Goal: Task Accomplishment & Management: Manage account settings

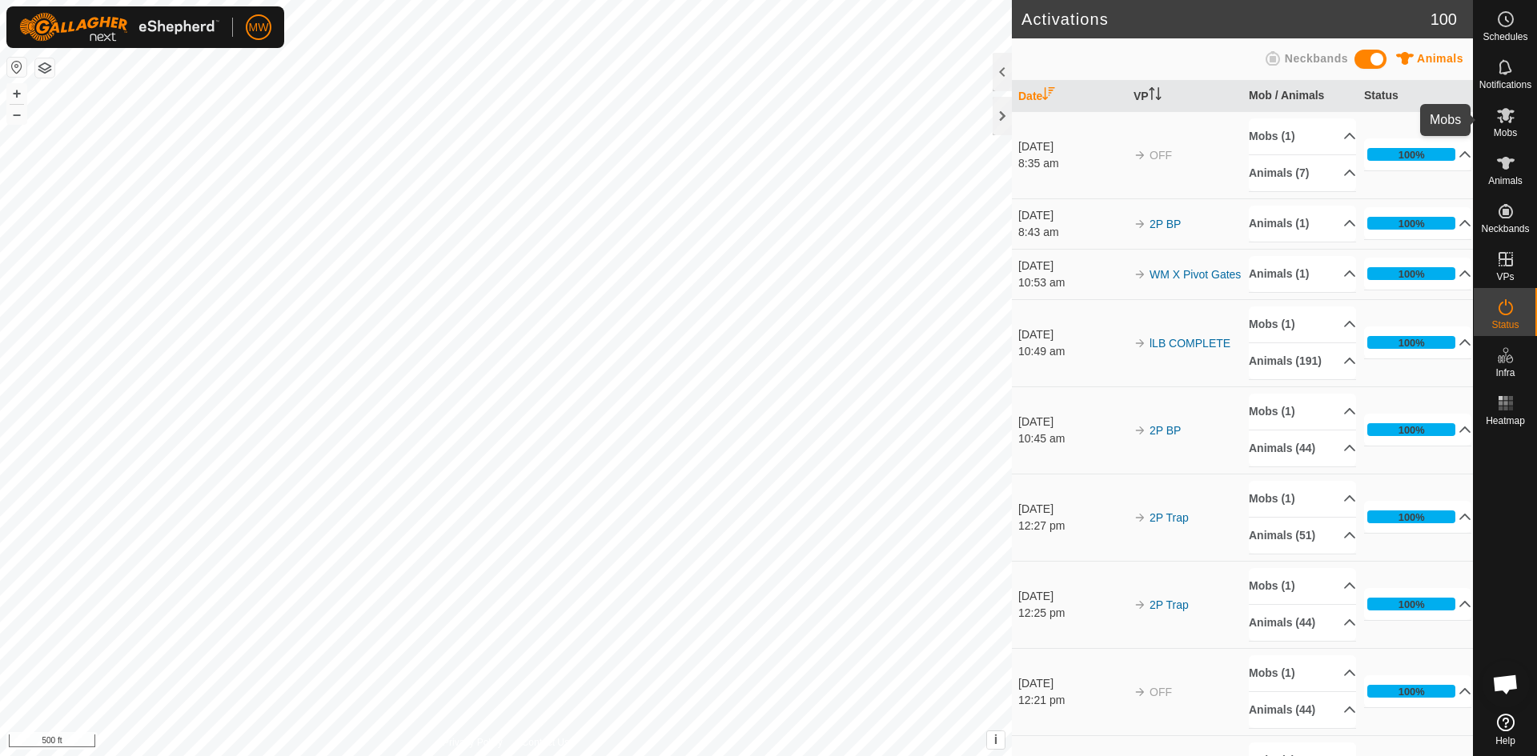
click at [1500, 123] on icon at bounding box center [1505, 115] width 19 height 19
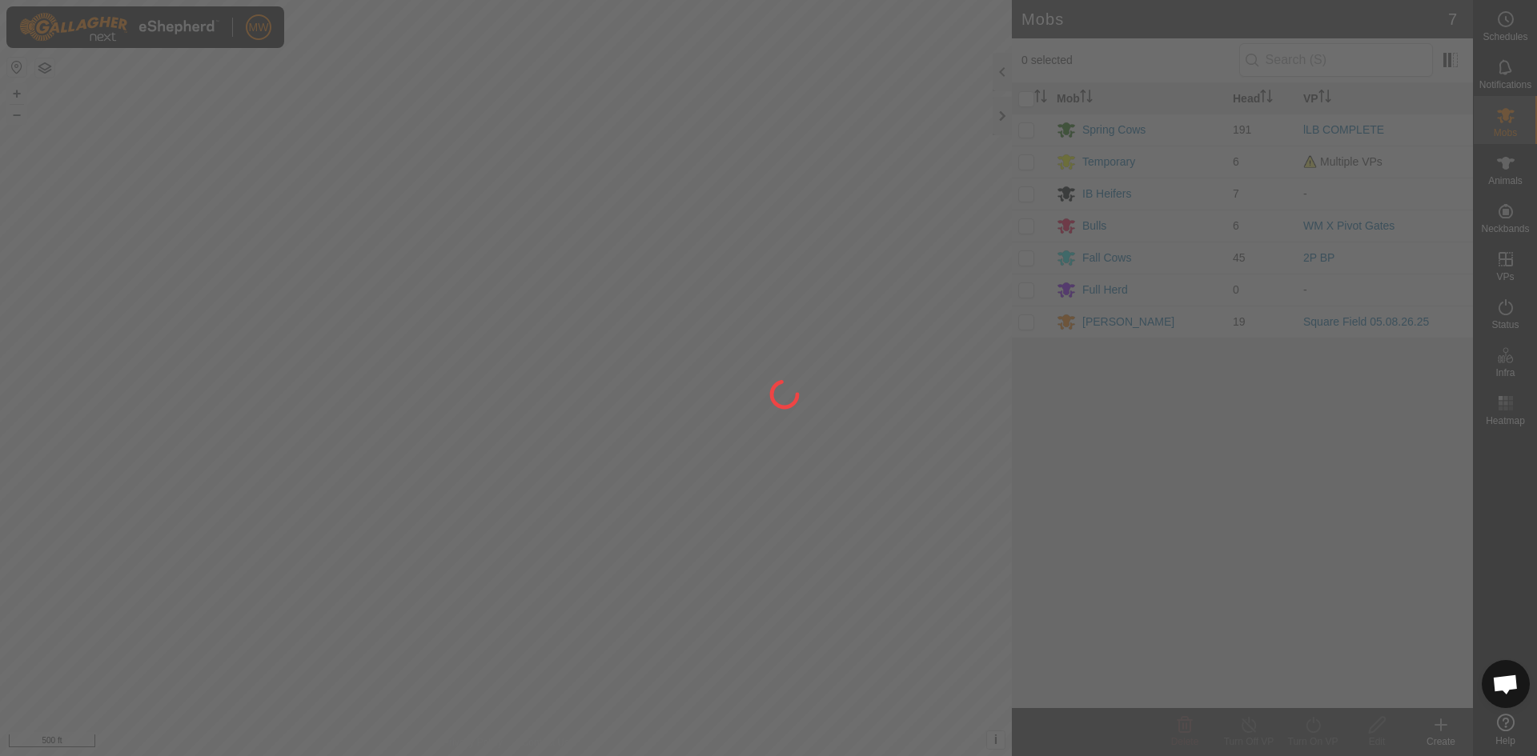
drag, startPoint x: 1500, startPoint y: 123, endPoint x: 1503, endPoint y: 179, distance: 55.3
click at [1503, 179] on div at bounding box center [768, 378] width 1537 height 756
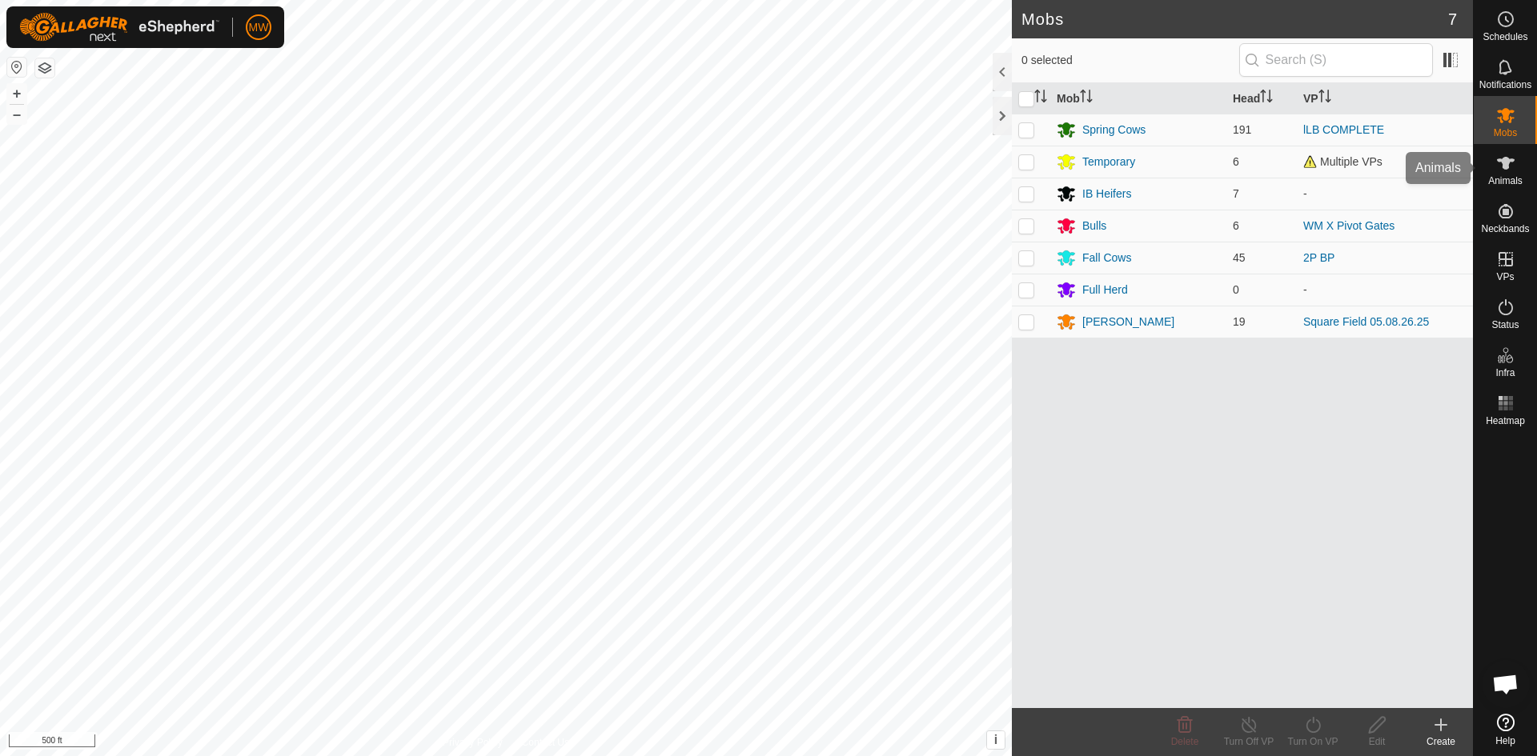
click at [1500, 158] on icon at bounding box center [1505, 163] width 19 height 19
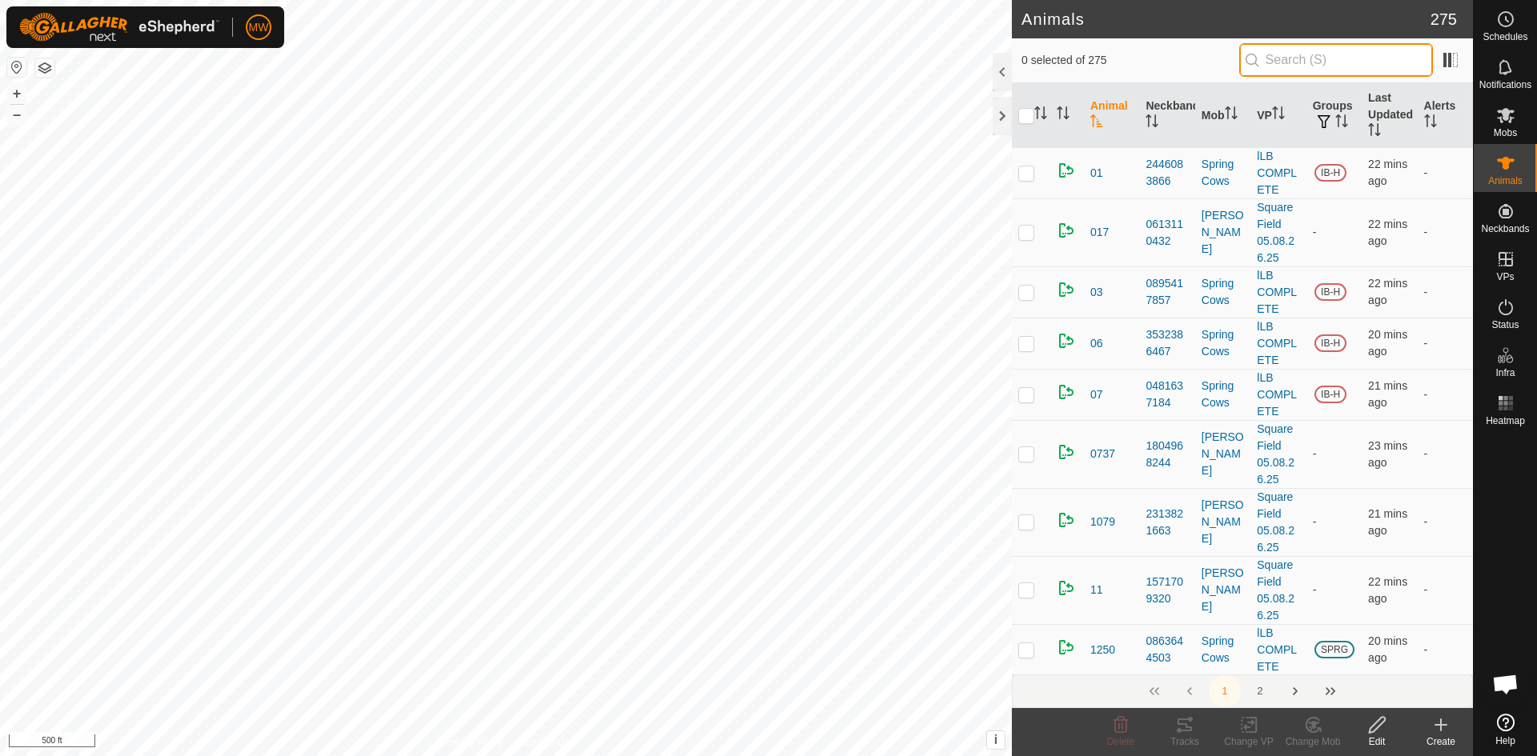
click at [1304, 61] on input "text" at bounding box center [1336, 60] width 194 height 34
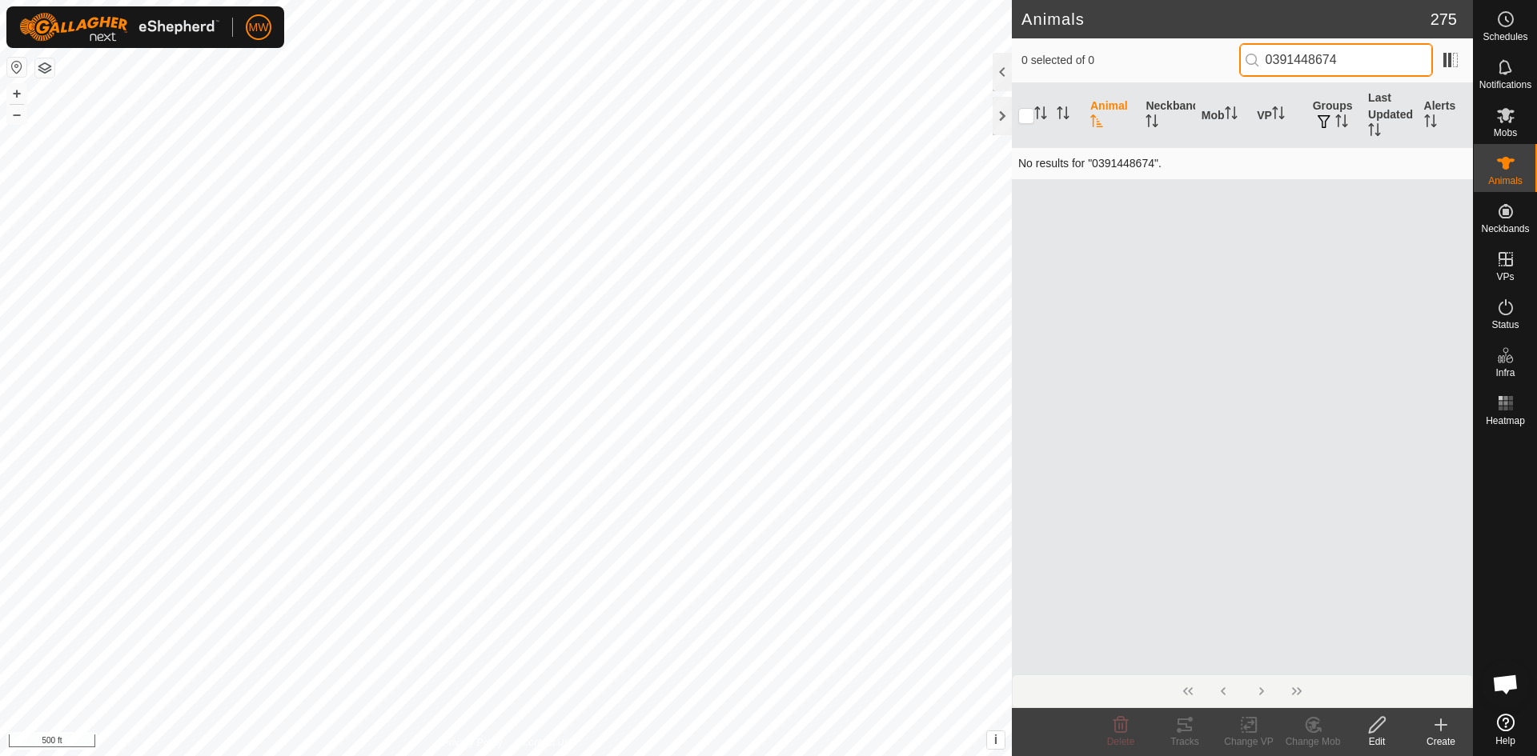
type input "0391448674"
click at [1226, 157] on td "No results for "0391448674"." at bounding box center [1242, 163] width 461 height 32
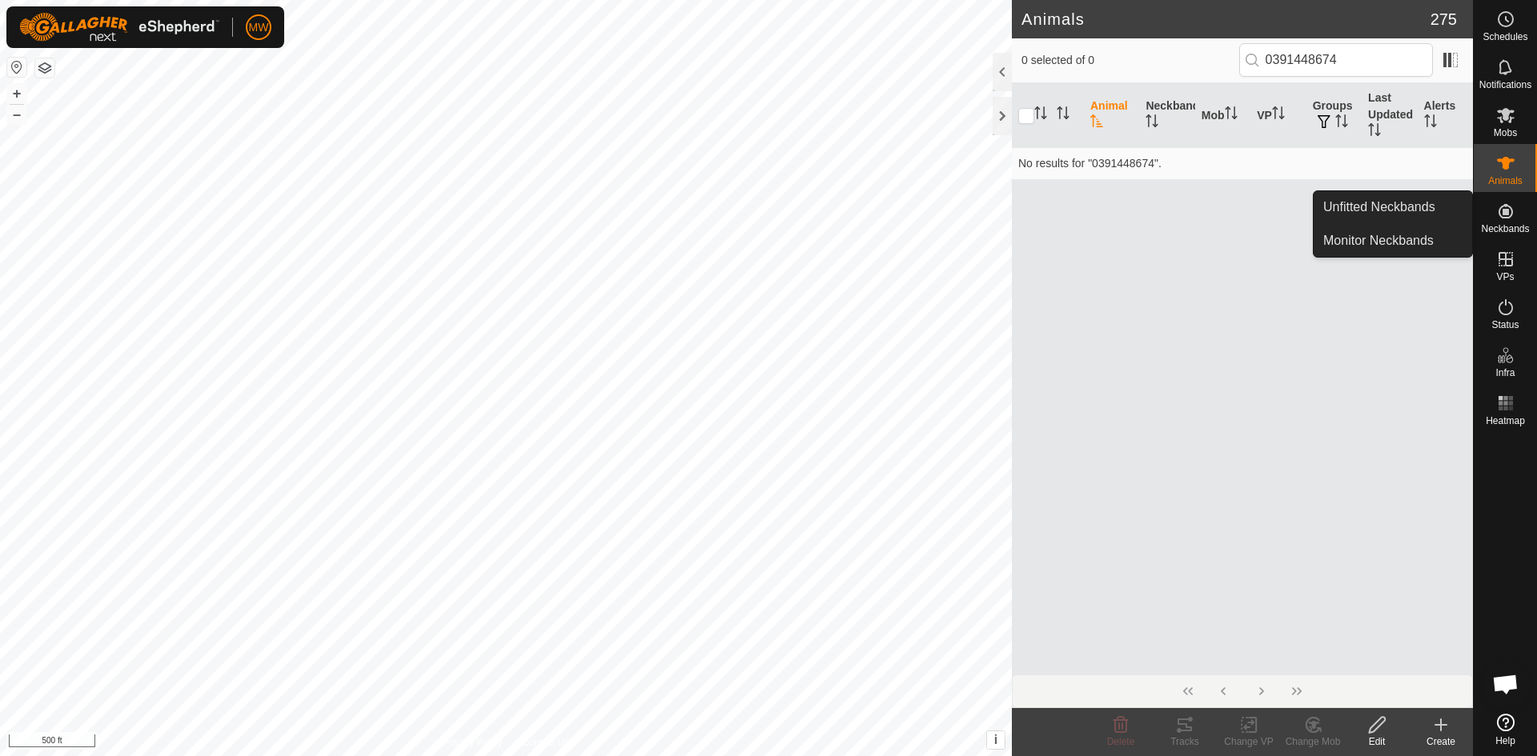
drag, startPoint x: 1506, startPoint y: 239, endPoint x: 1506, endPoint y: 223, distance: 16.0
click at [1506, 224] on span "Neckbands" at bounding box center [1505, 229] width 48 height 10
click at [1412, 208] on link "Unfitted Neckbands" at bounding box center [1393, 207] width 158 height 32
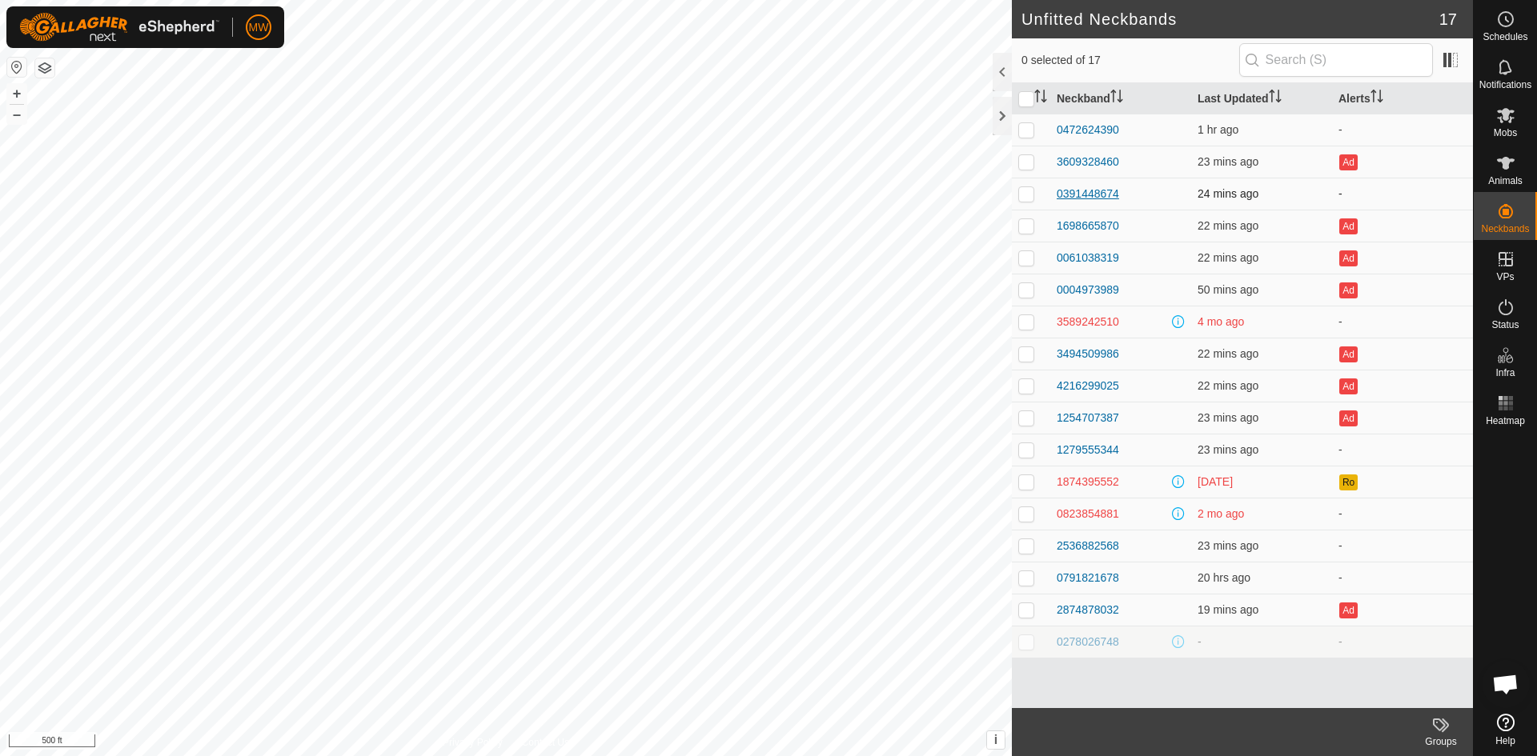
click at [1110, 195] on div "0391448674" at bounding box center [1088, 194] width 62 height 17
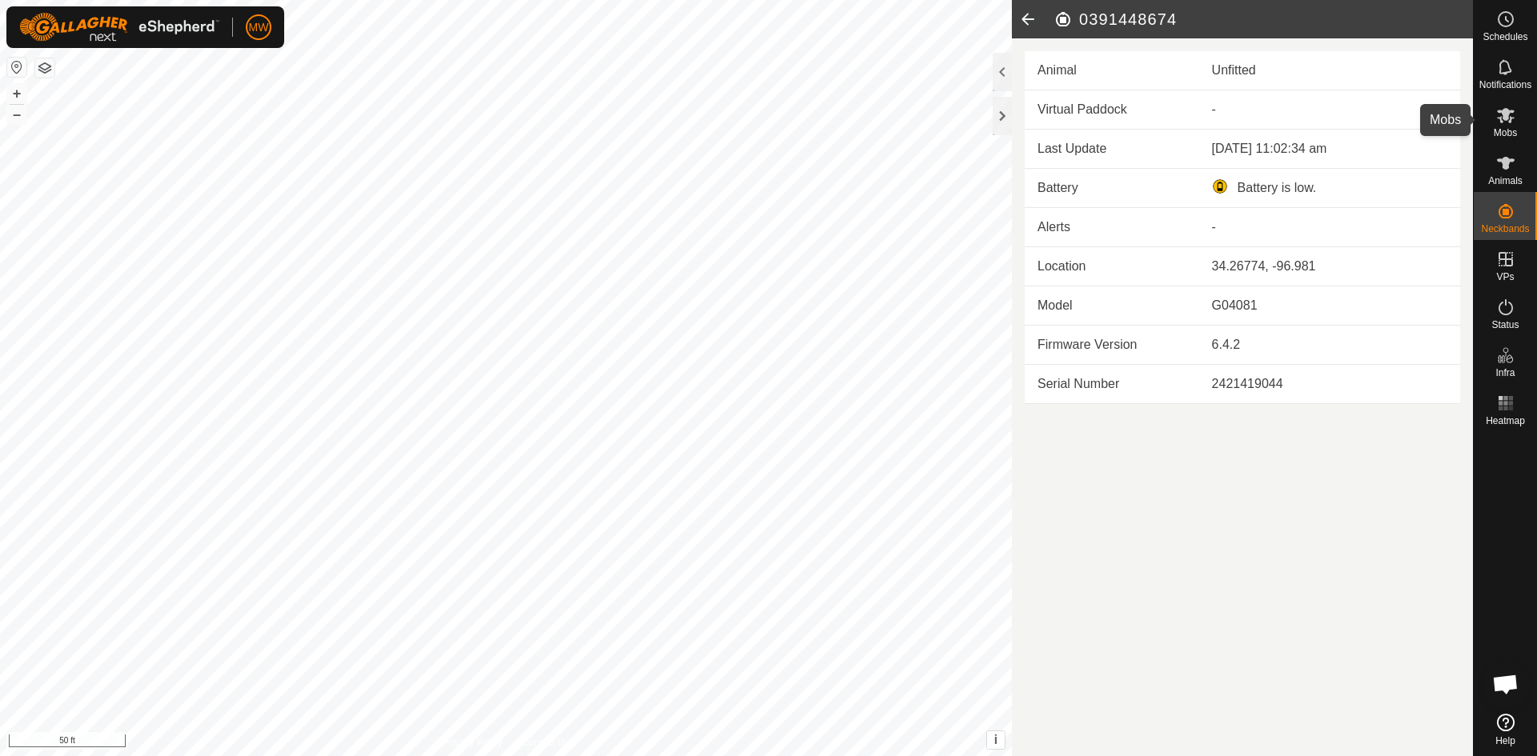
click at [1496, 118] on icon at bounding box center [1505, 115] width 19 height 19
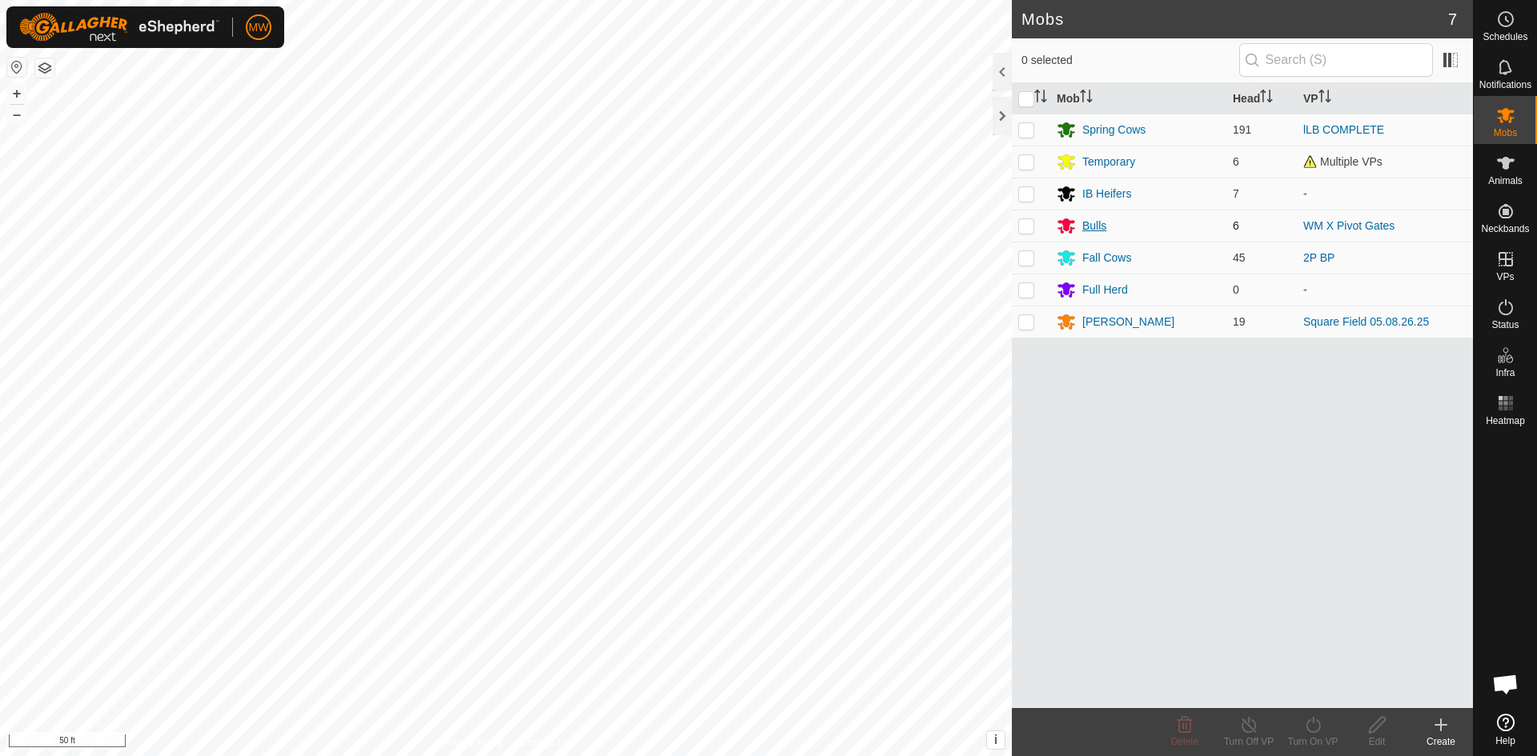
click at [1085, 220] on div "Bulls" at bounding box center [1094, 226] width 24 height 17
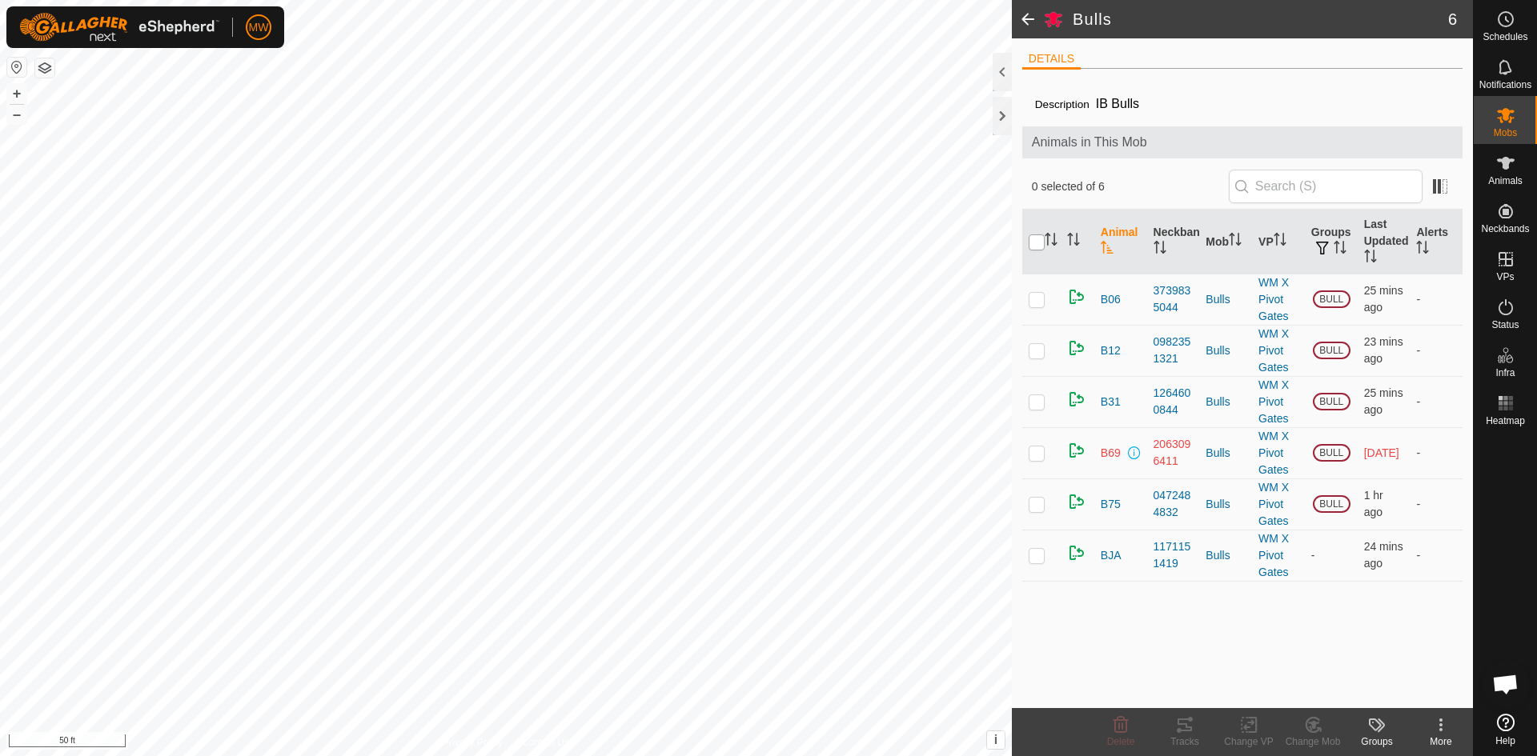
click at [1038, 247] on input "checkbox" at bounding box center [1037, 243] width 16 height 16
checkbox input "true"
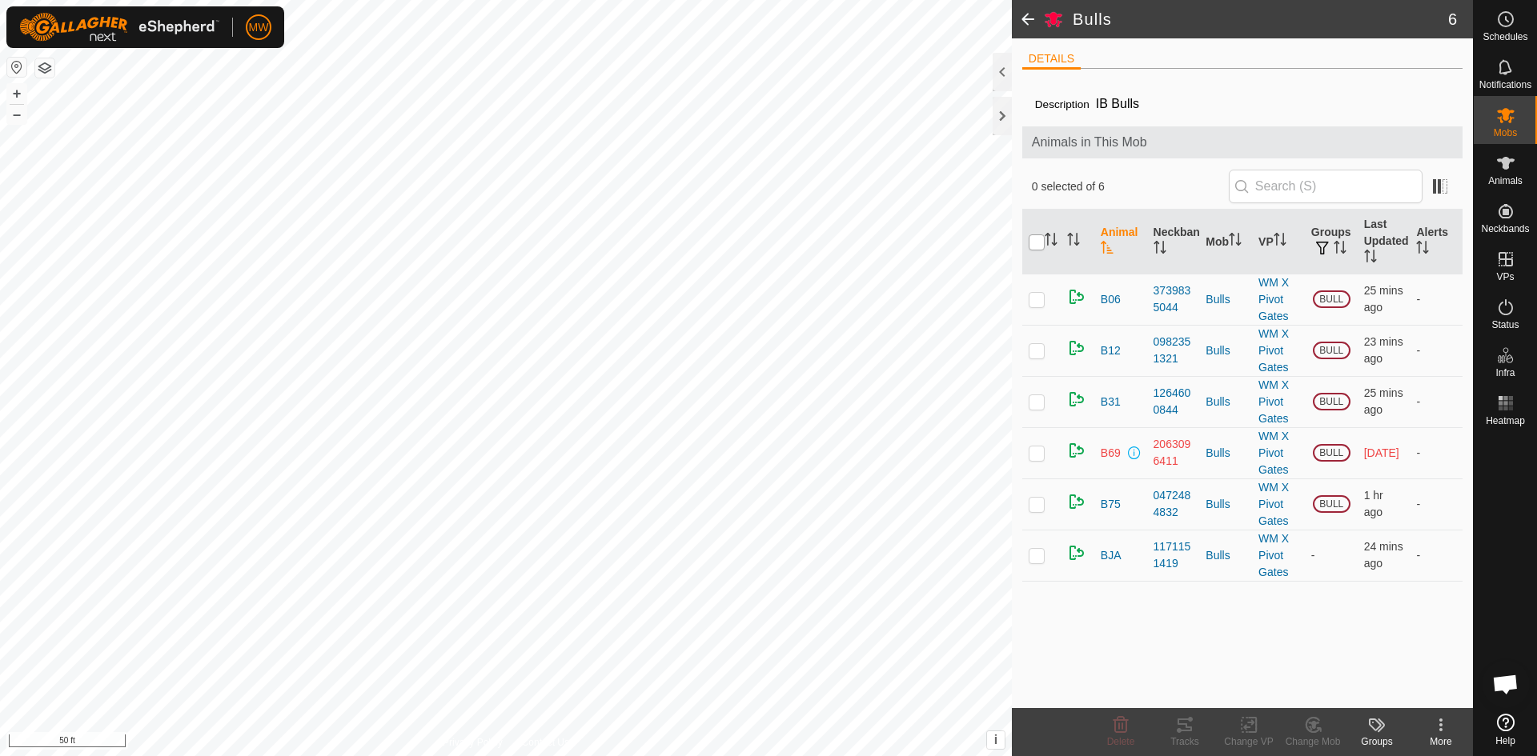
checkbox input "true"
click at [1242, 725] on rect at bounding box center [1249, 725] width 14 height 14
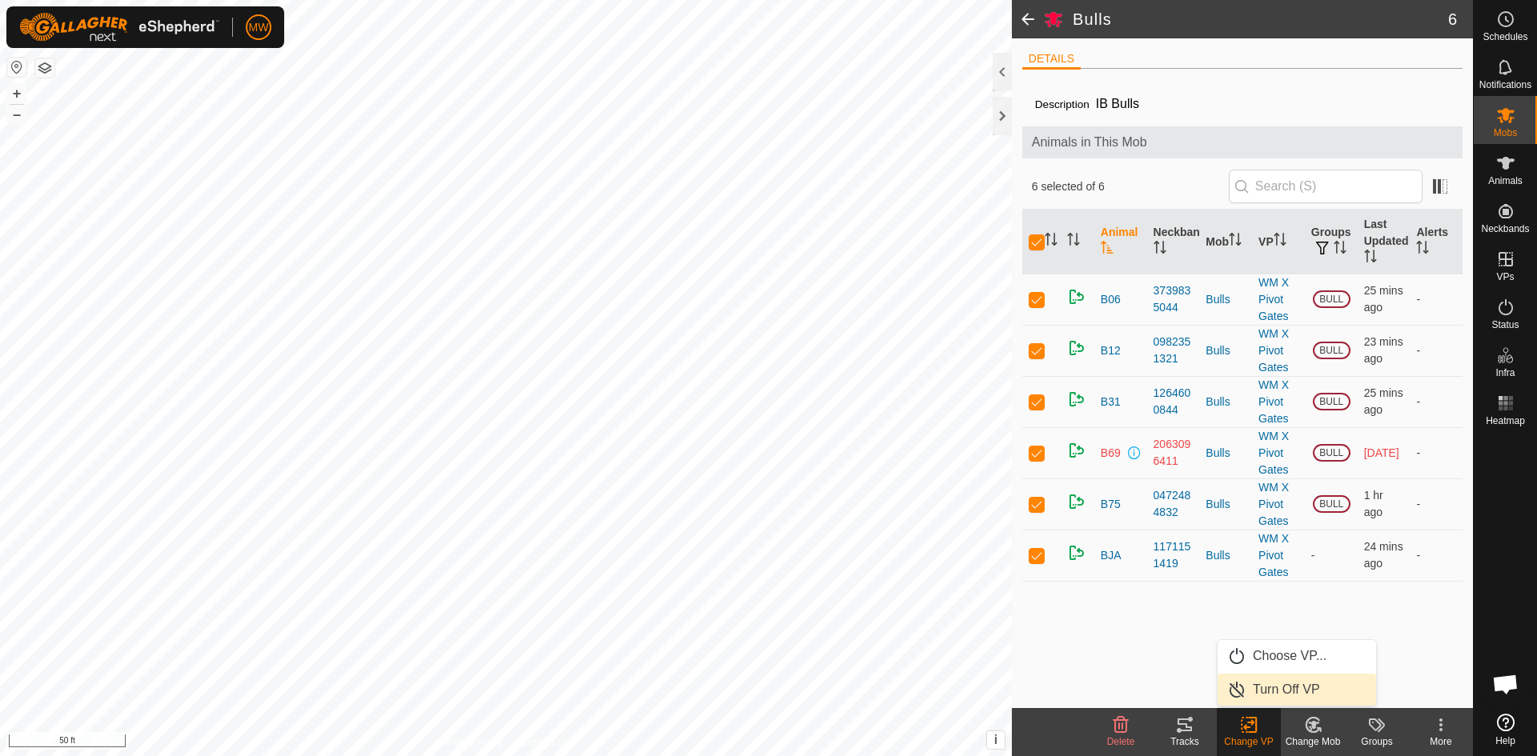
click at [1262, 693] on link "Turn Off VP" at bounding box center [1297, 690] width 158 height 32
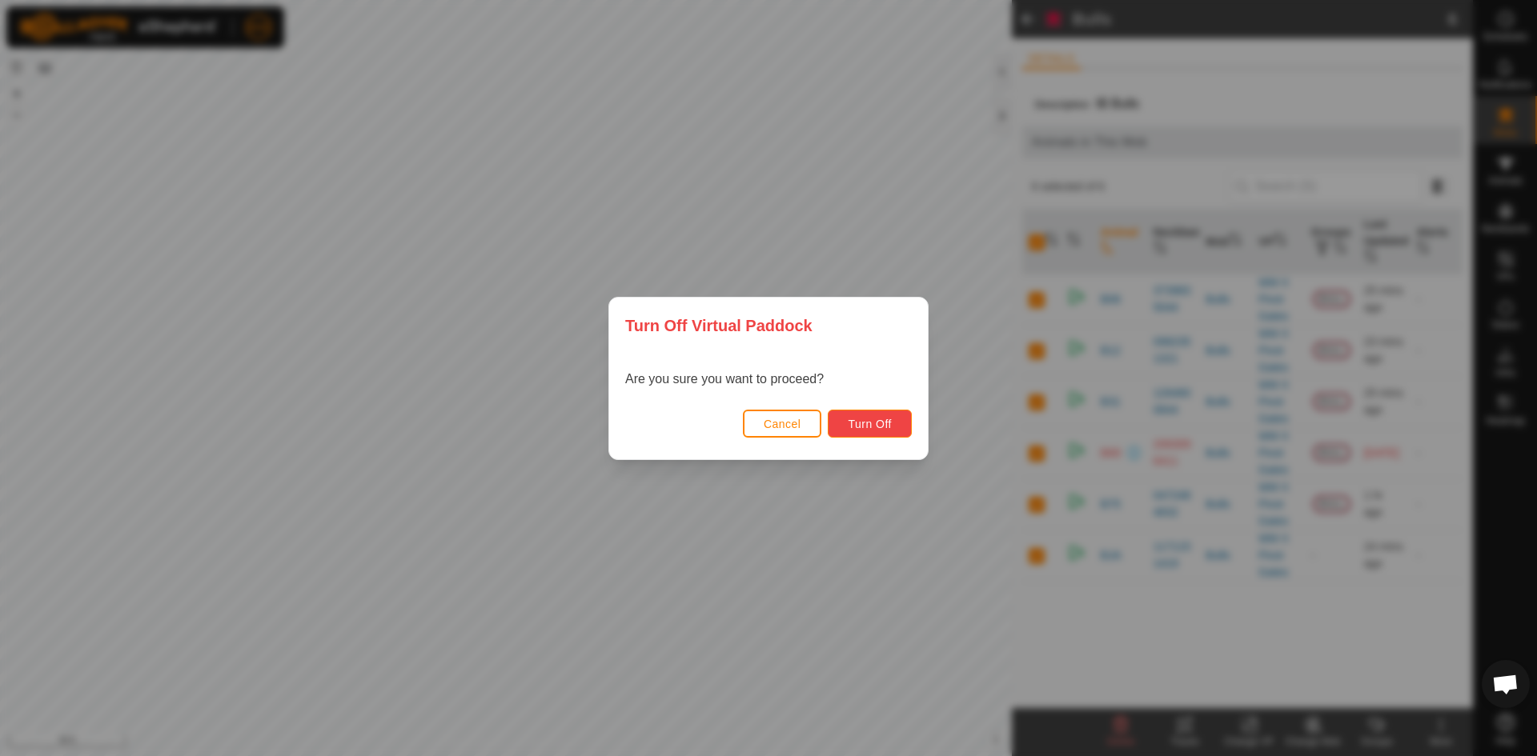
click at [888, 418] on span "Turn Off" at bounding box center [870, 424] width 44 height 13
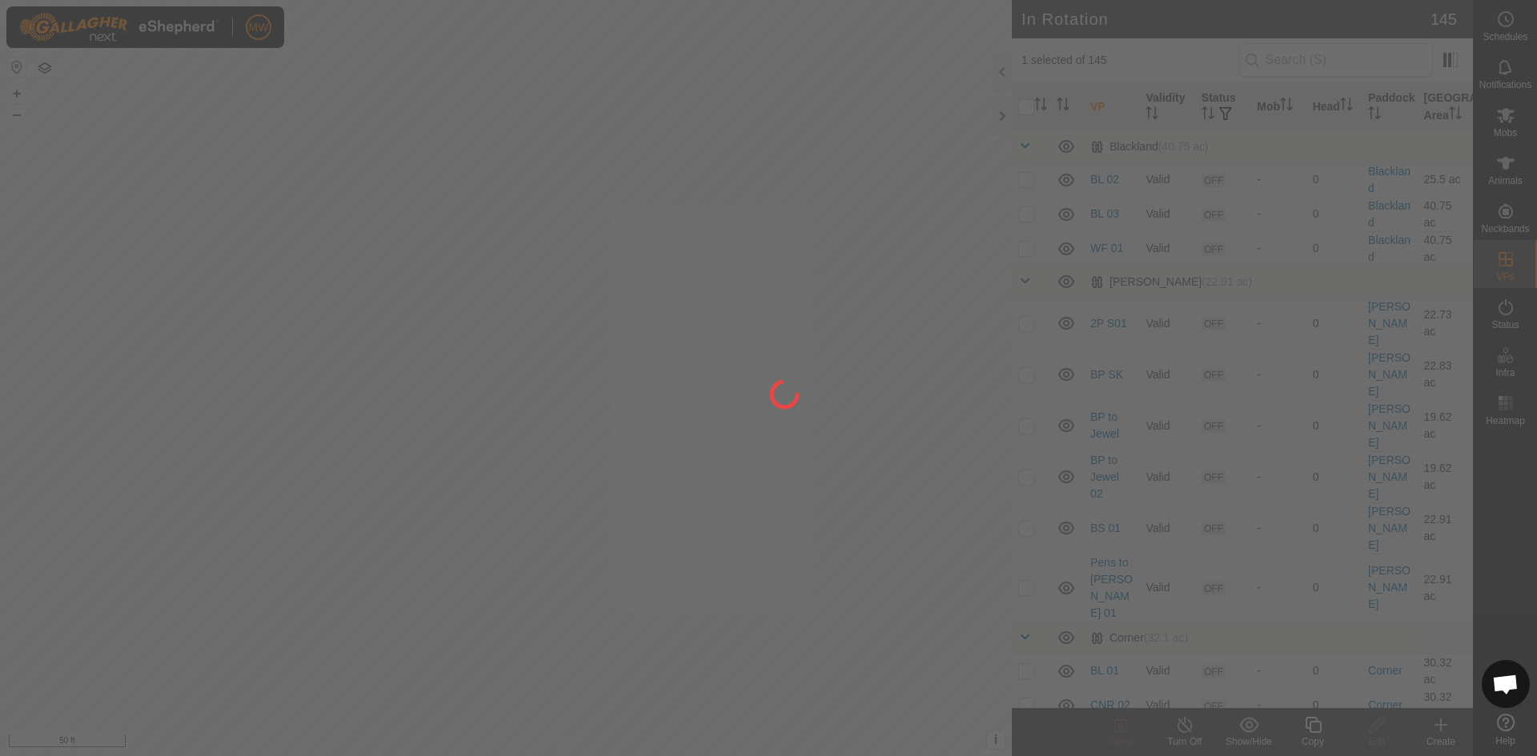
click at [1503, 123] on icon at bounding box center [1505, 115] width 19 height 19
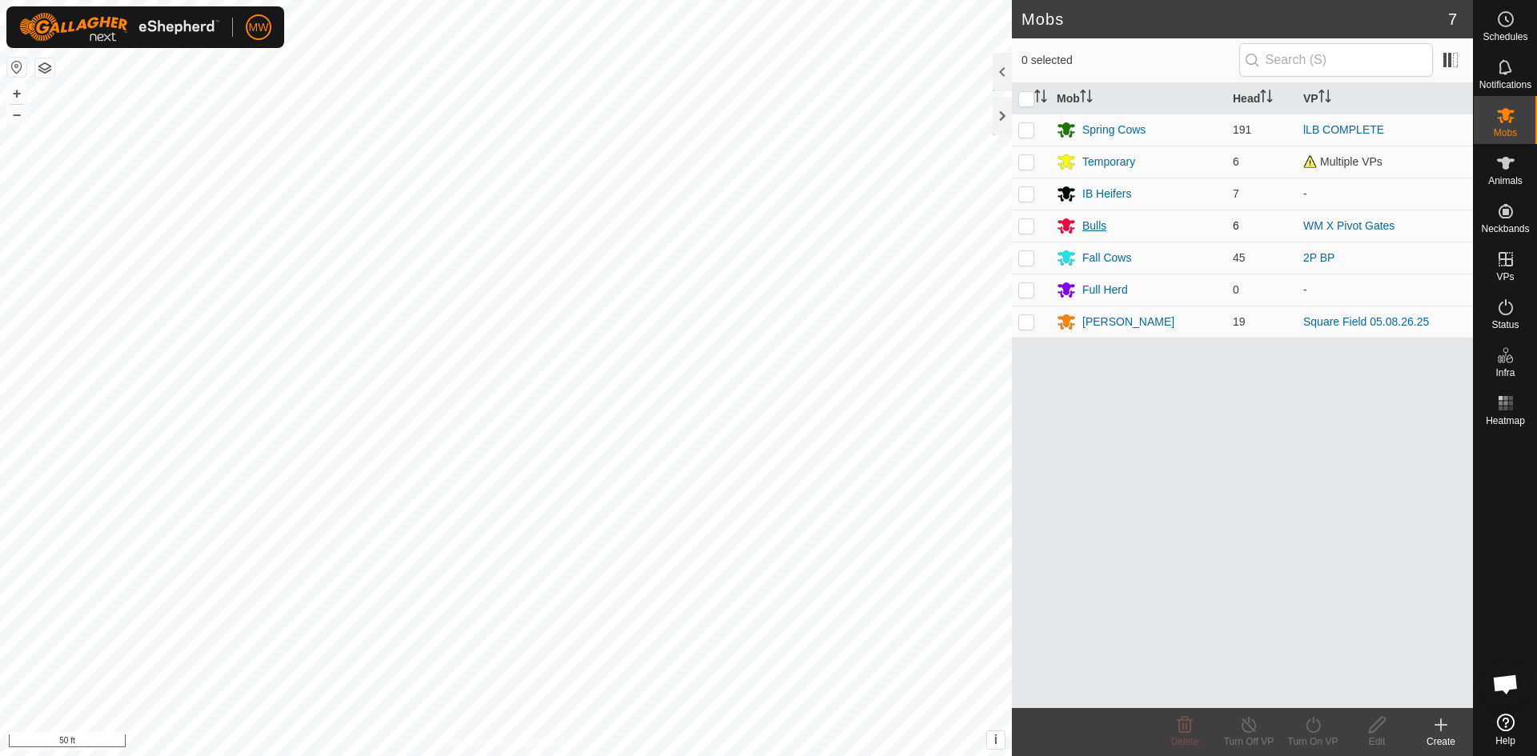
click at [1105, 231] on div "Bulls" at bounding box center [1094, 226] width 24 height 17
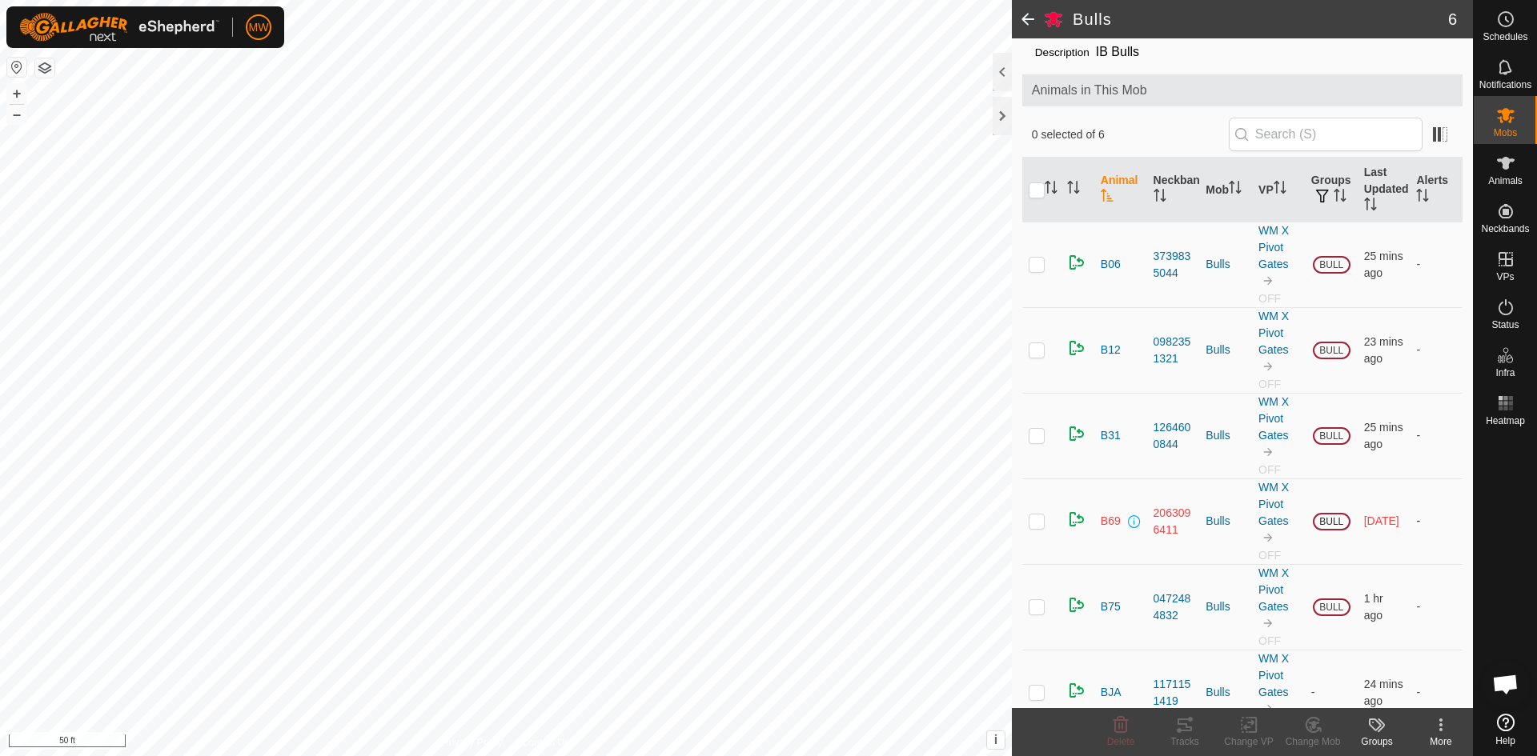
scroll to position [80, 0]
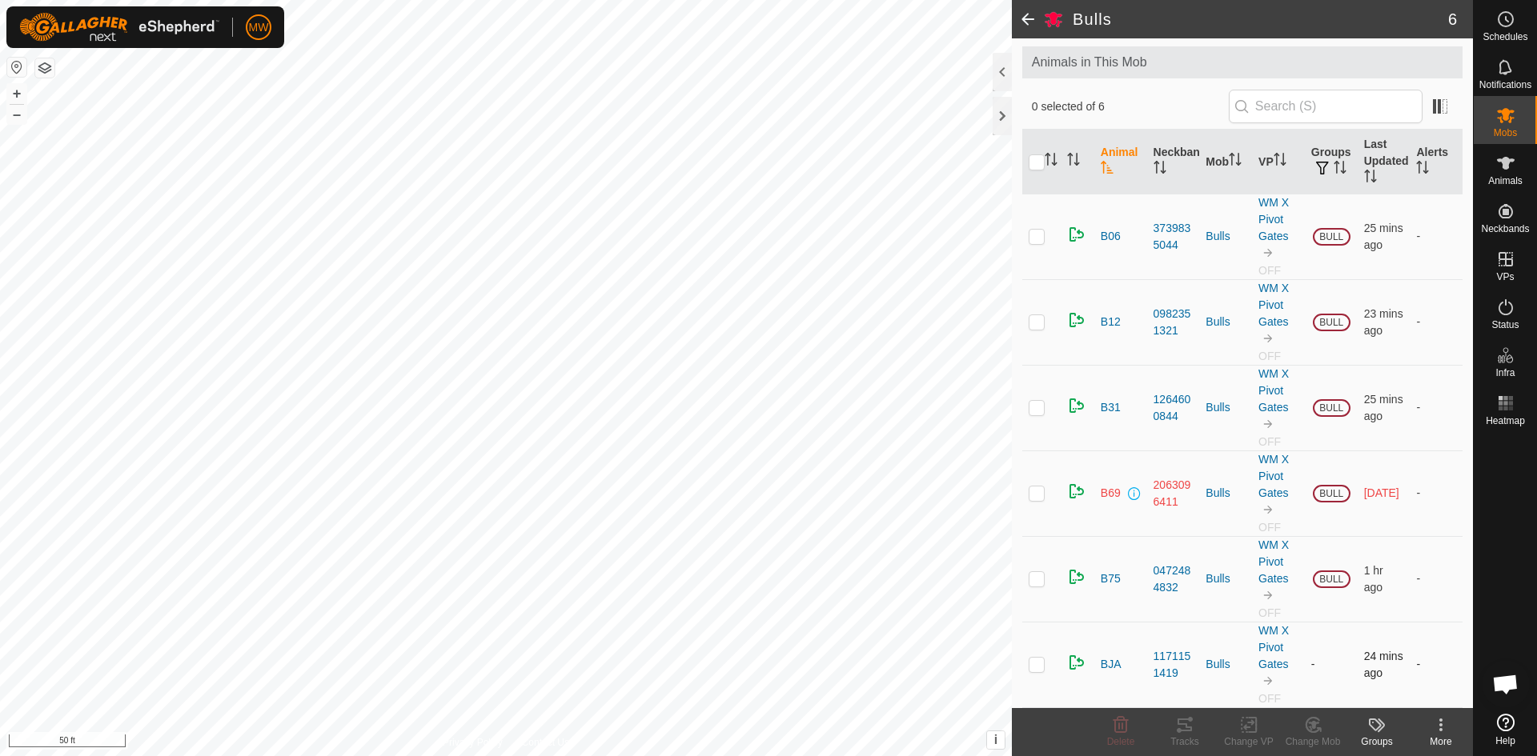
click at [1037, 664] on p-checkbox at bounding box center [1037, 664] width 16 height 13
click at [1379, 728] on icon at bounding box center [1376, 725] width 19 height 19
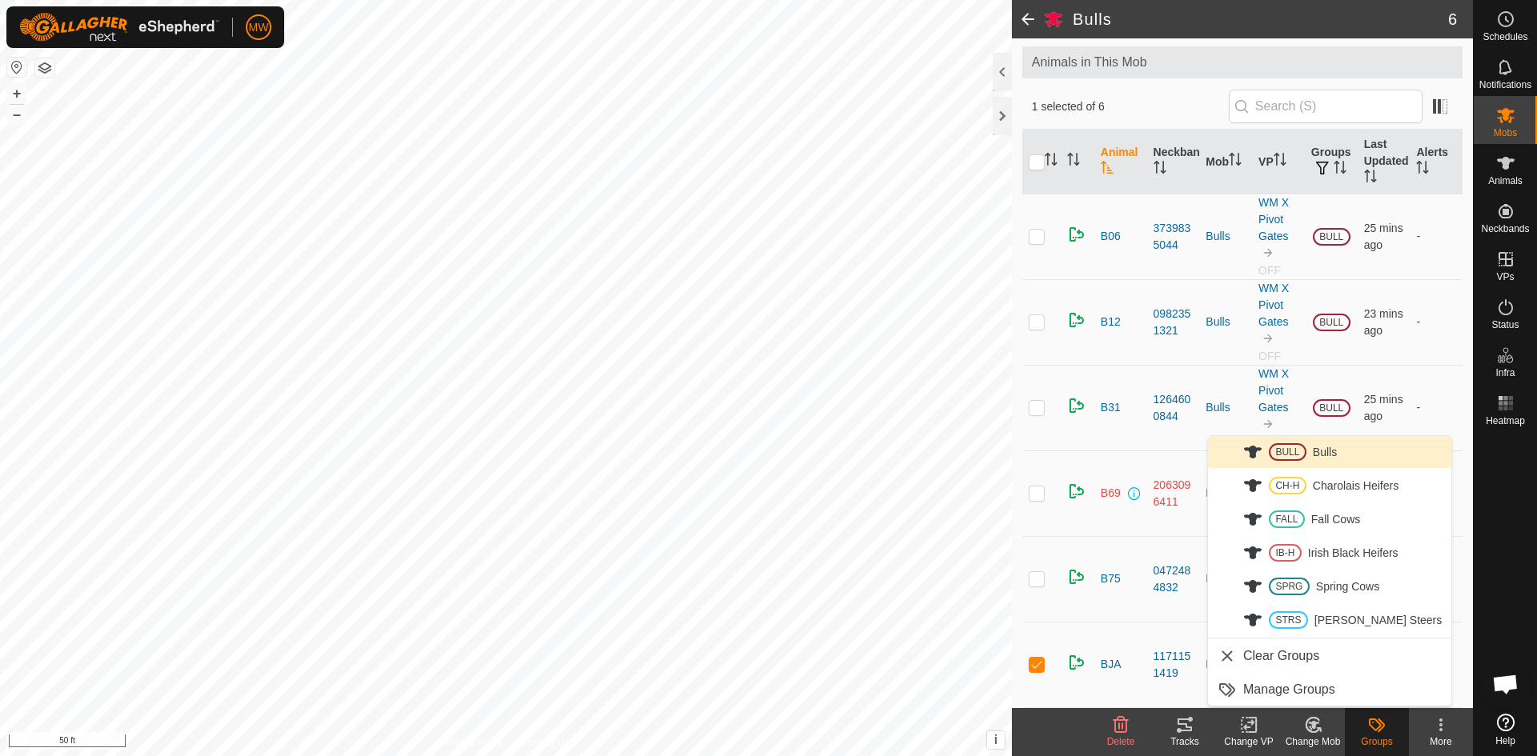
click at [1293, 452] on link "BULL Bulls" at bounding box center [1329, 452] width 243 height 32
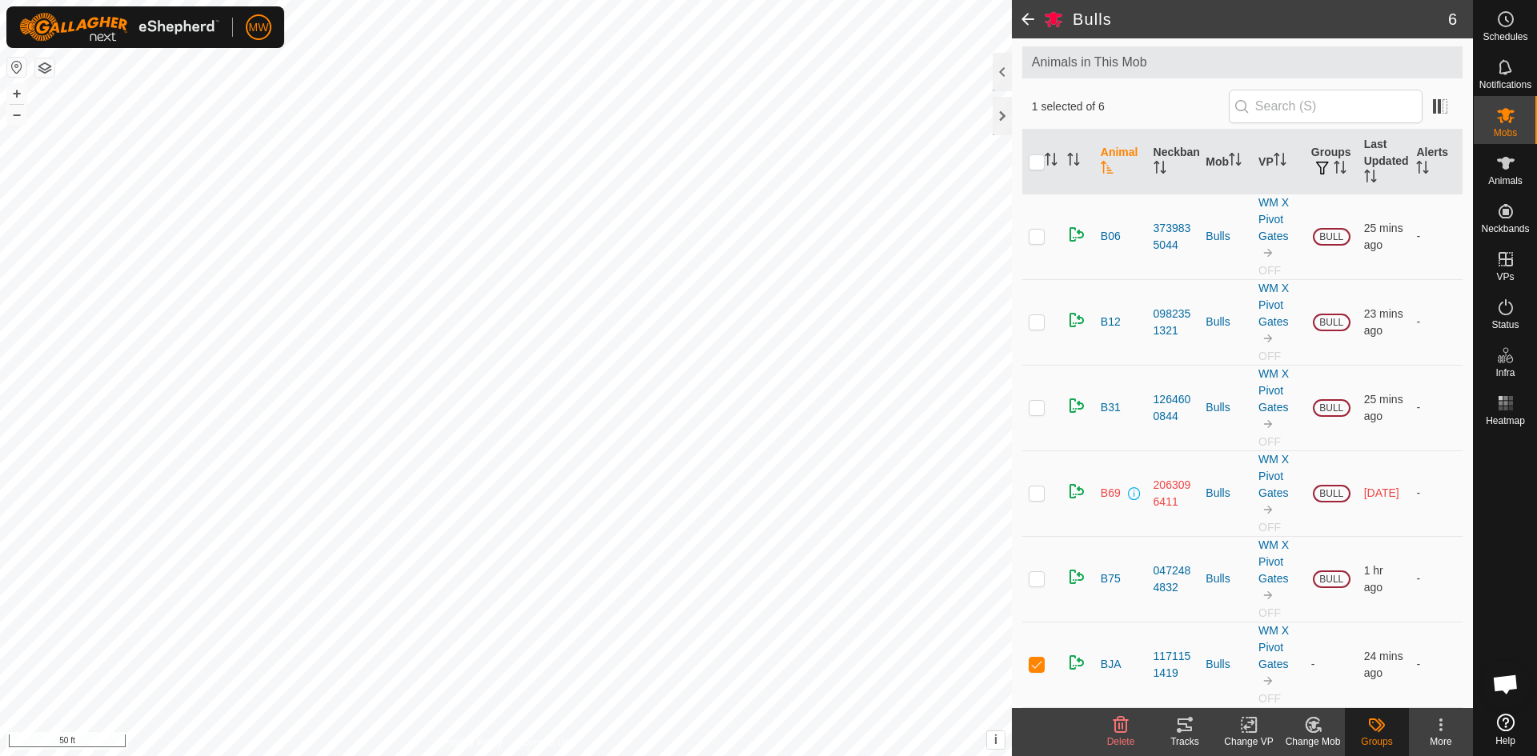
checkbox input "false"
click at [1040, 581] on p-checkbox at bounding box center [1037, 578] width 16 height 13
checkbox input "false"
click at [1027, 16] on span at bounding box center [1028, 19] width 32 height 38
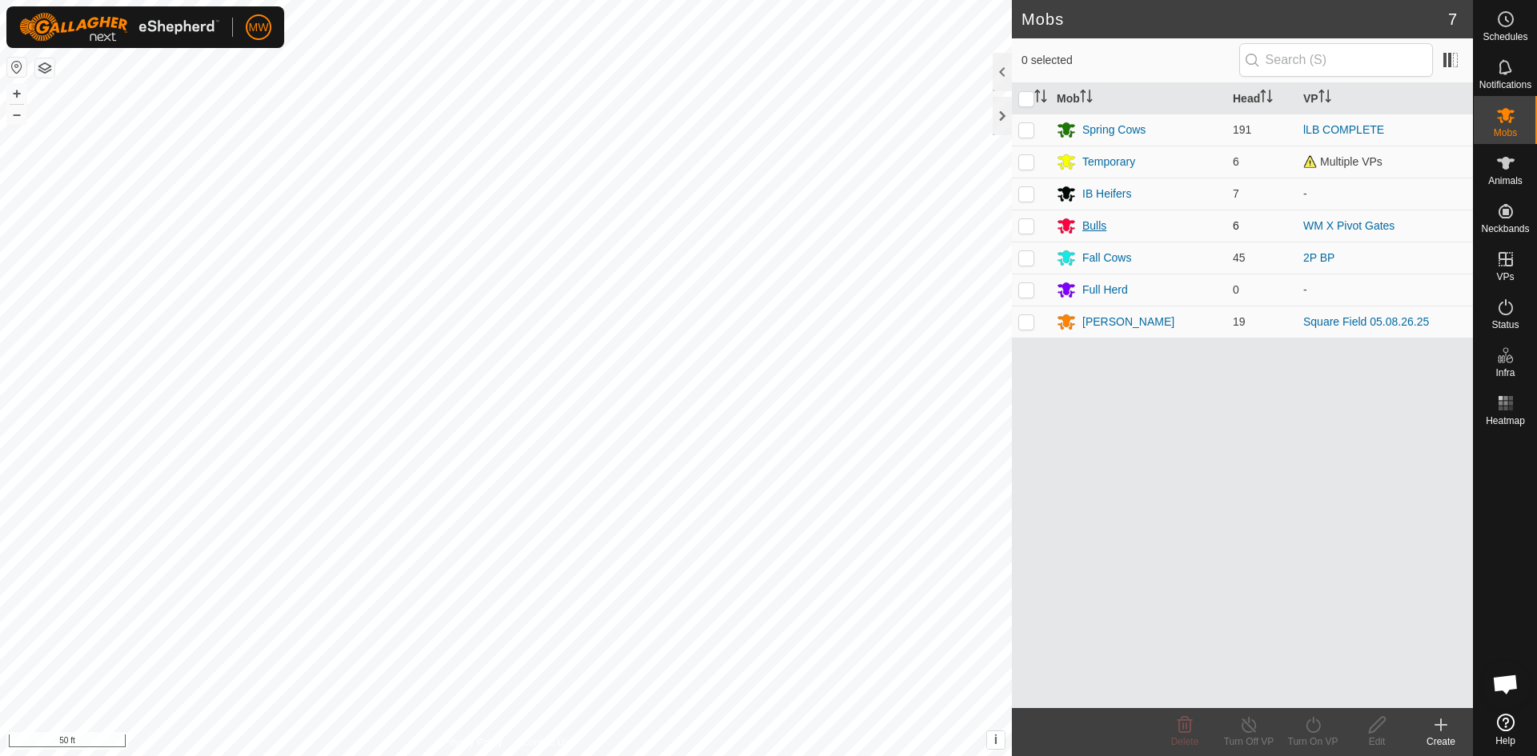
click at [1101, 229] on div "Bulls" at bounding box center [1094, 226] width 24 height 17
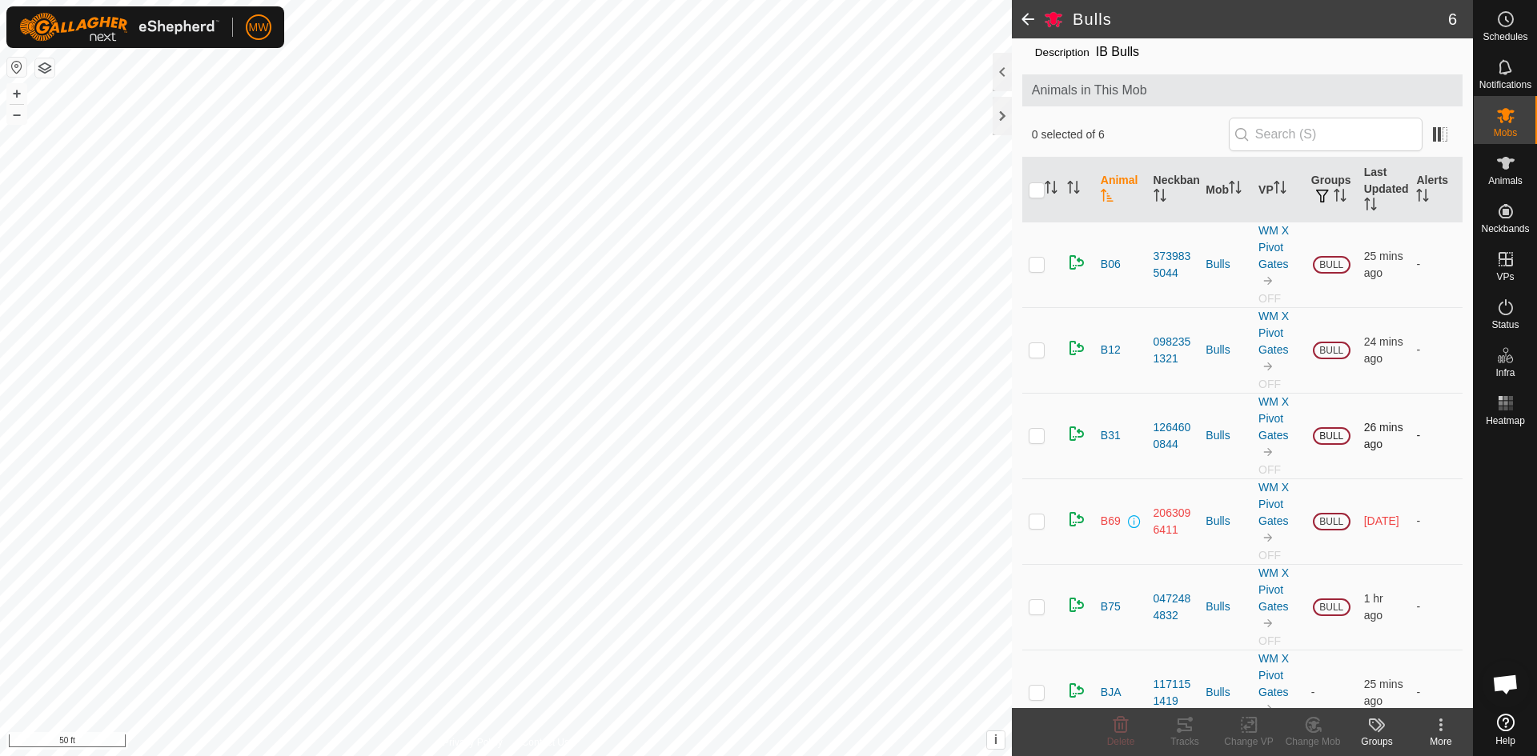
scroll to position [80, 0]
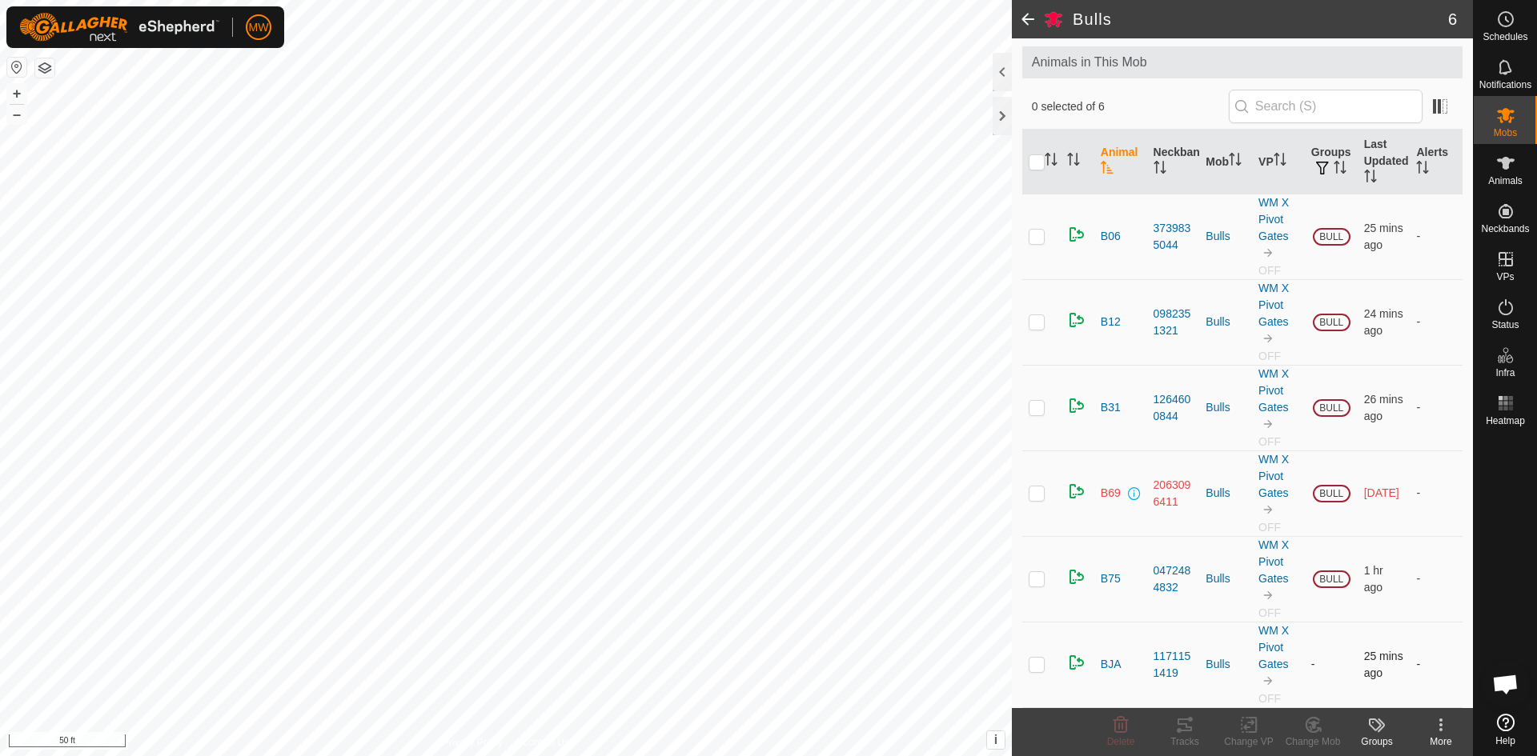
click at [1037, 669] on p-checkbox at bounding box center [1037, 664] width 16 height 13
click at [1376, 726] on icon at bounding box center [1376, 725] width 19 height 19
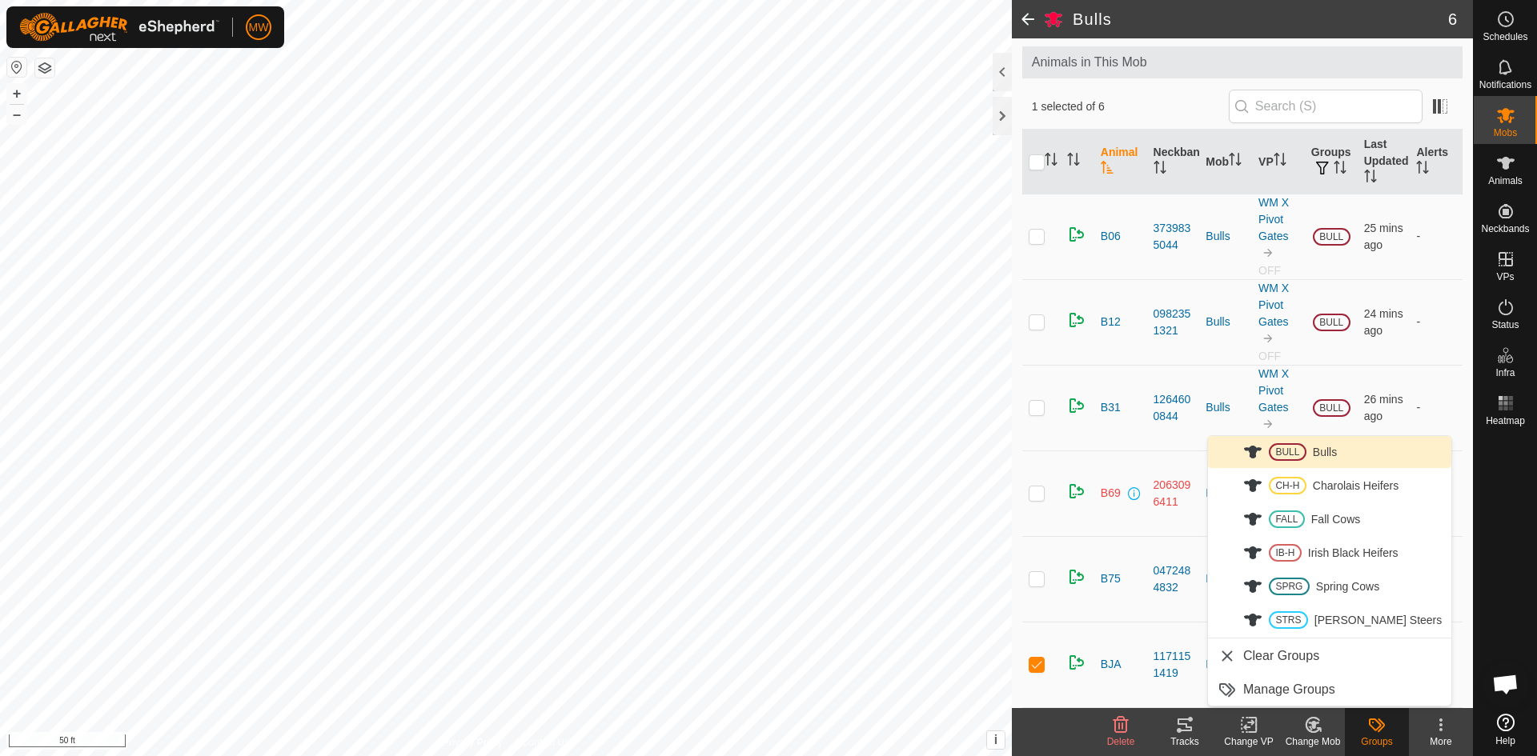
click at [1244, 449] on link "BULL Bulls" at bounding box center [1329, 452] width 243 height 32
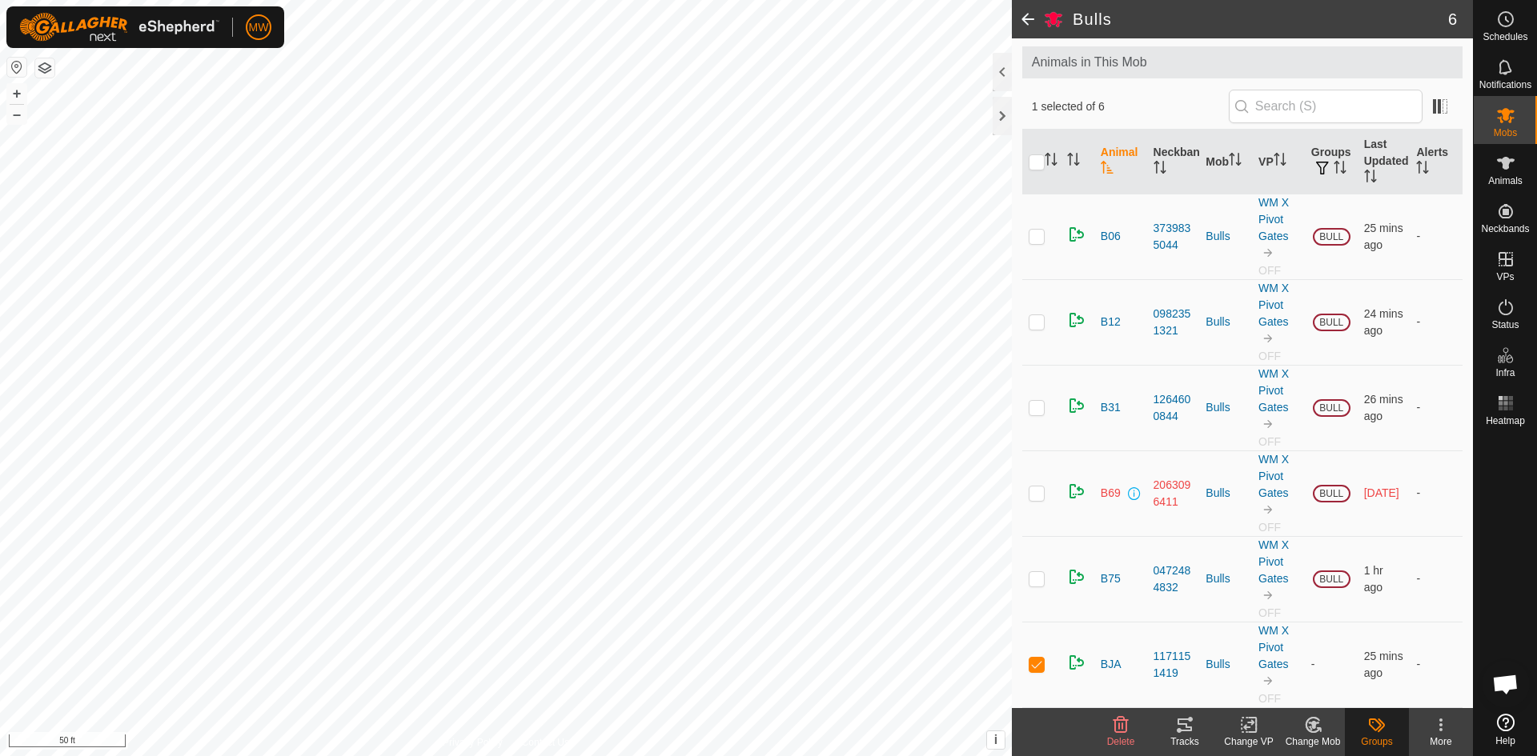
checkbox input "false"
click at [1026, 17] on span at bounding box center [1028, 19] width 32 height 38
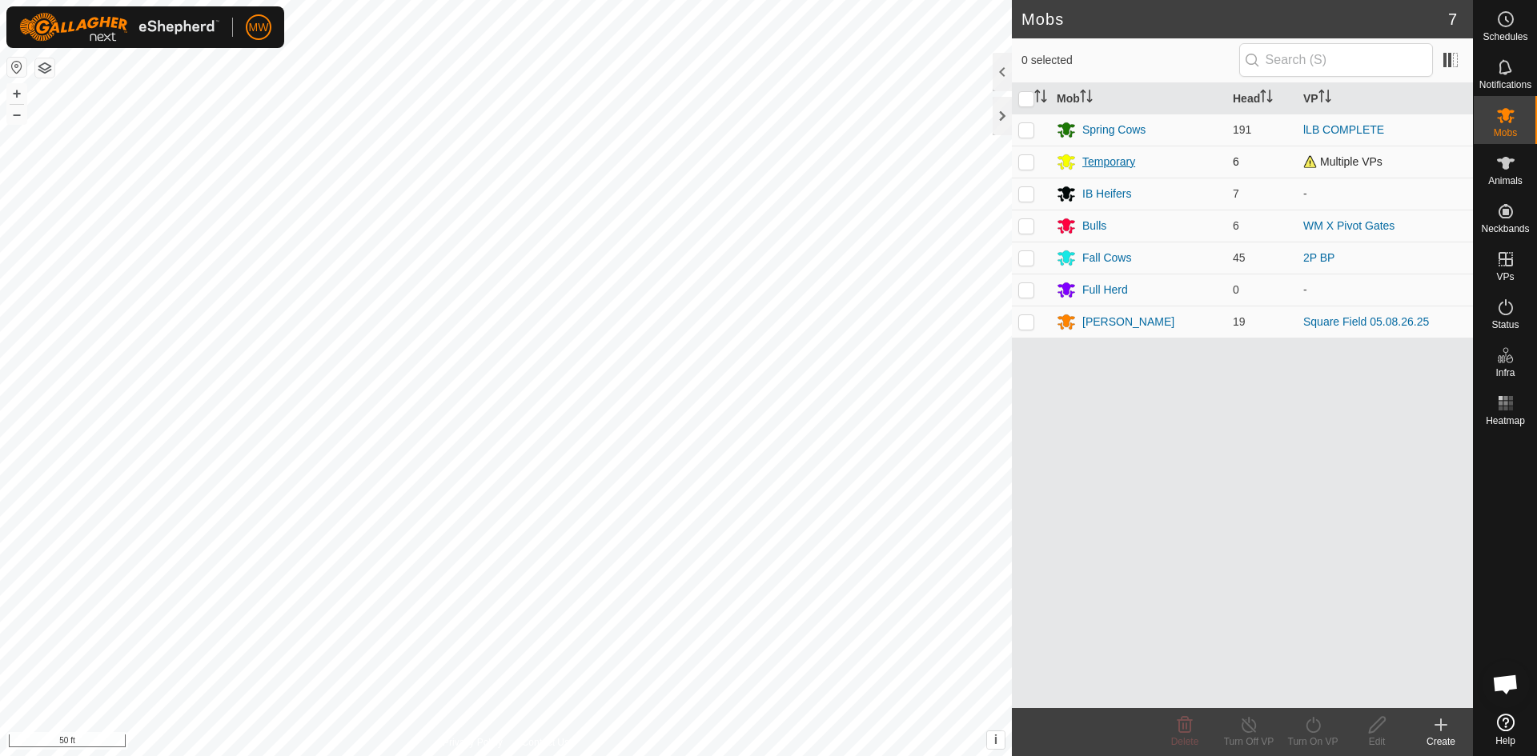
click at [1094, 162] on div "Temporary" at bounding box center [1108, 162] width 53 height 17
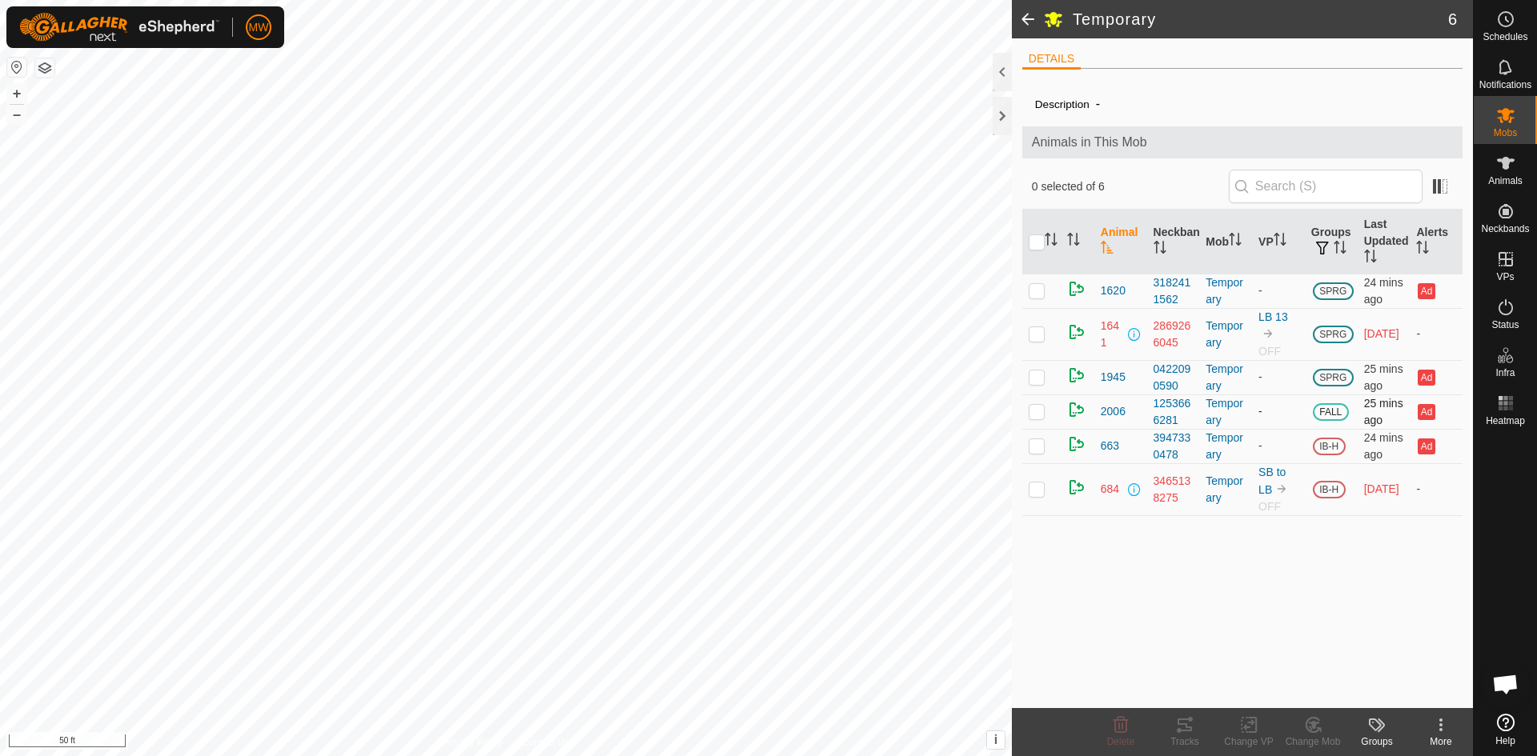
click at [1040, 409] on p-checkbox at bounding box center [1037, 411] width 16 height 13
checkbox input "true"
click at [1106, 415] on span "2006" at bounding box center [1113, 411] width 25 height 17
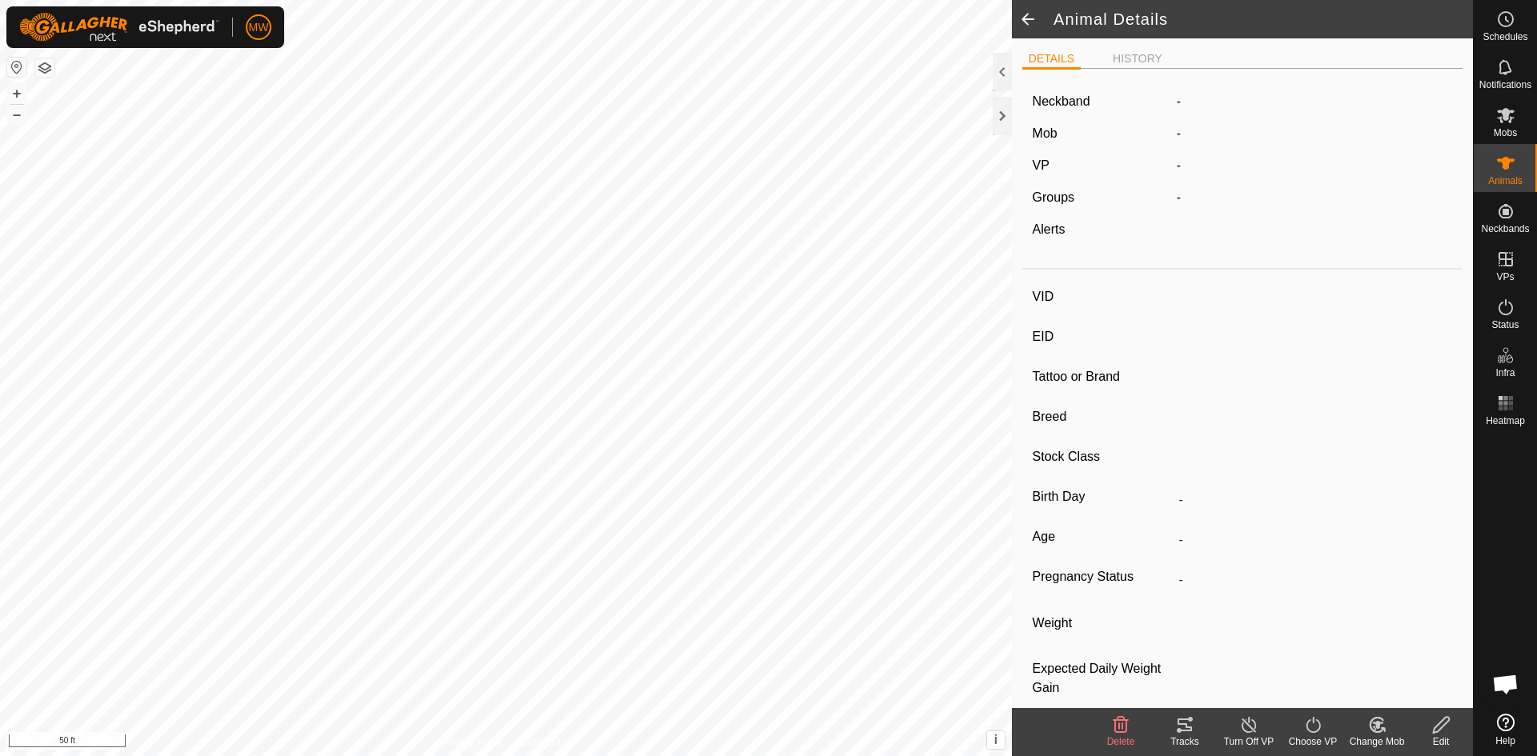
type input "2006"
type input "840003224268410"
type input "-"
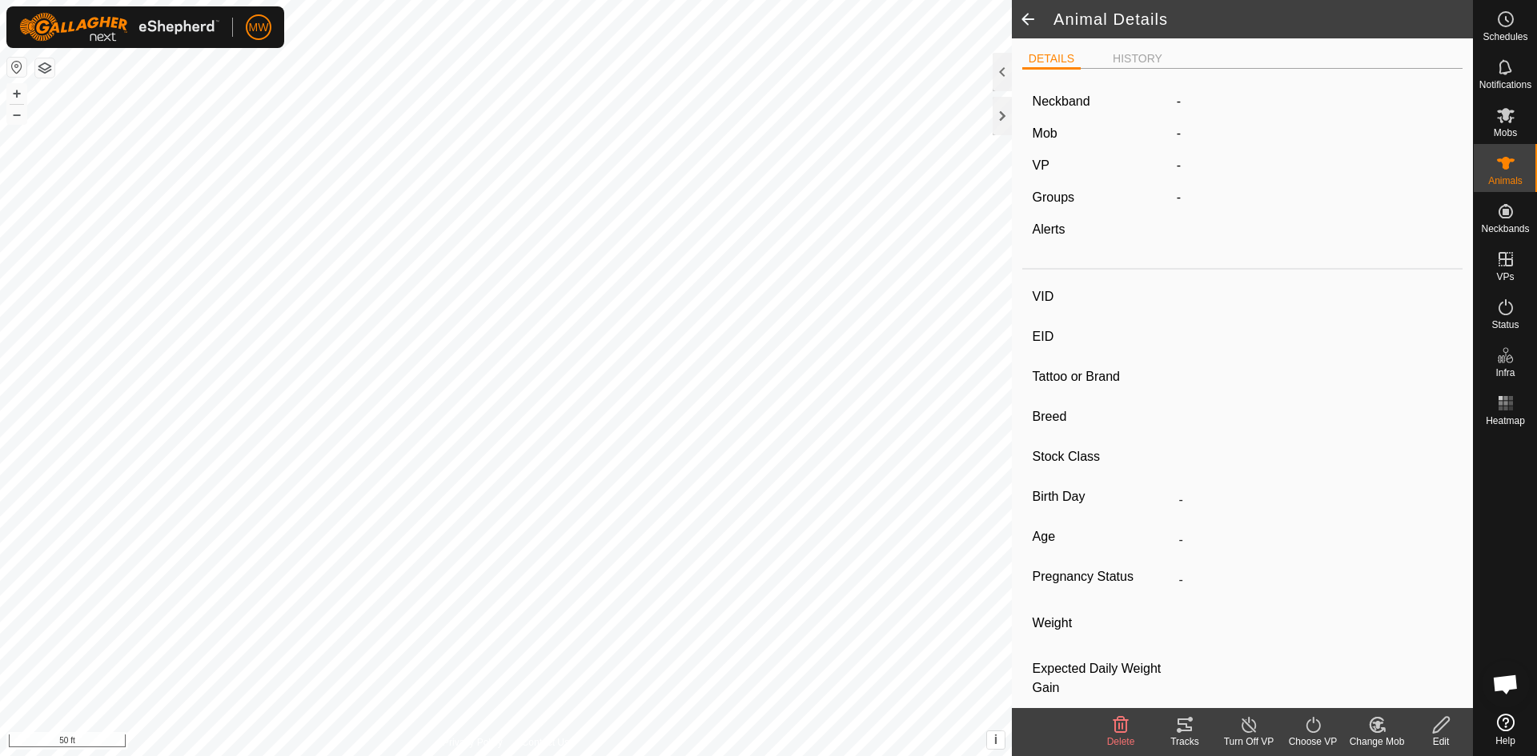
type input "-"
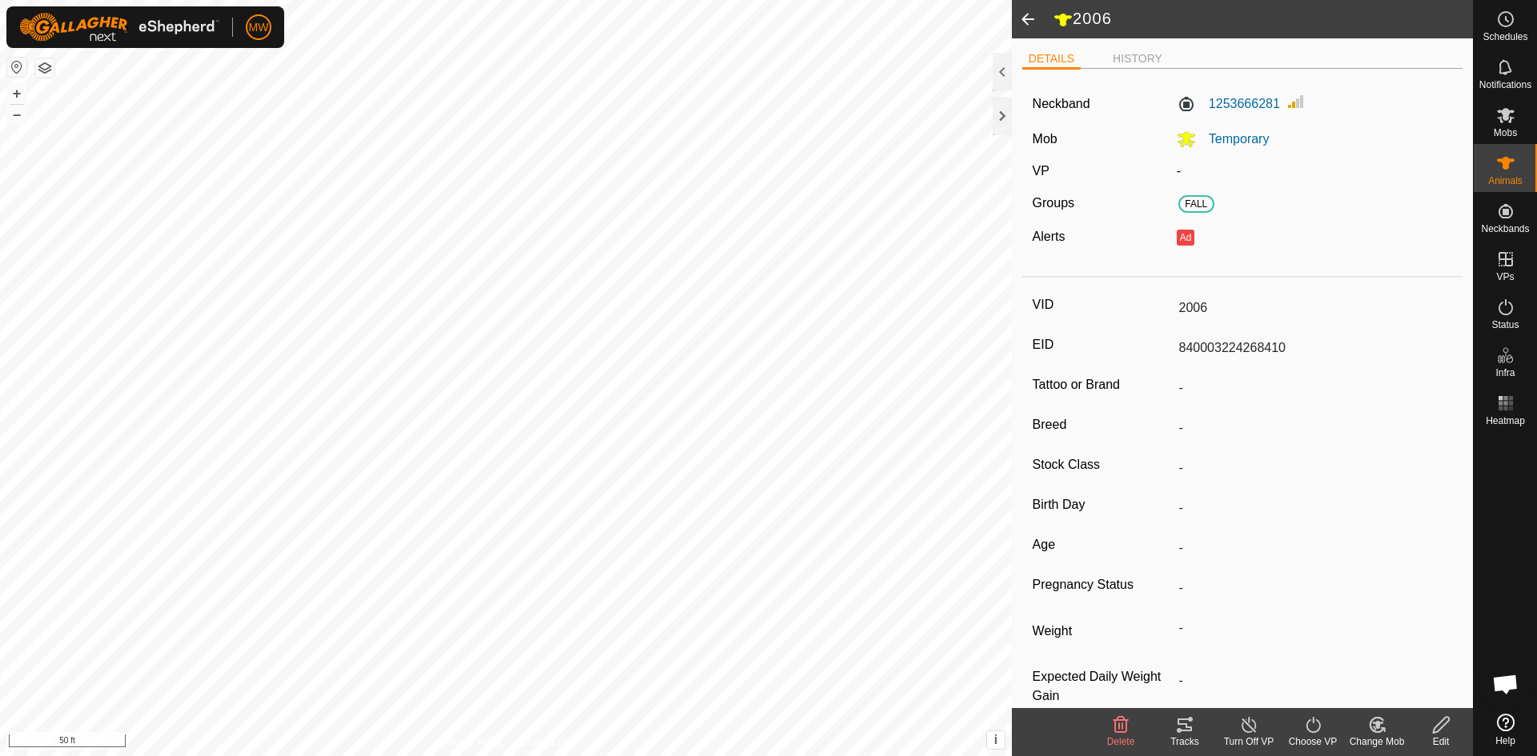
click at [1436, 726] on icon at bounding box center [1441, 725] width 16 height 16
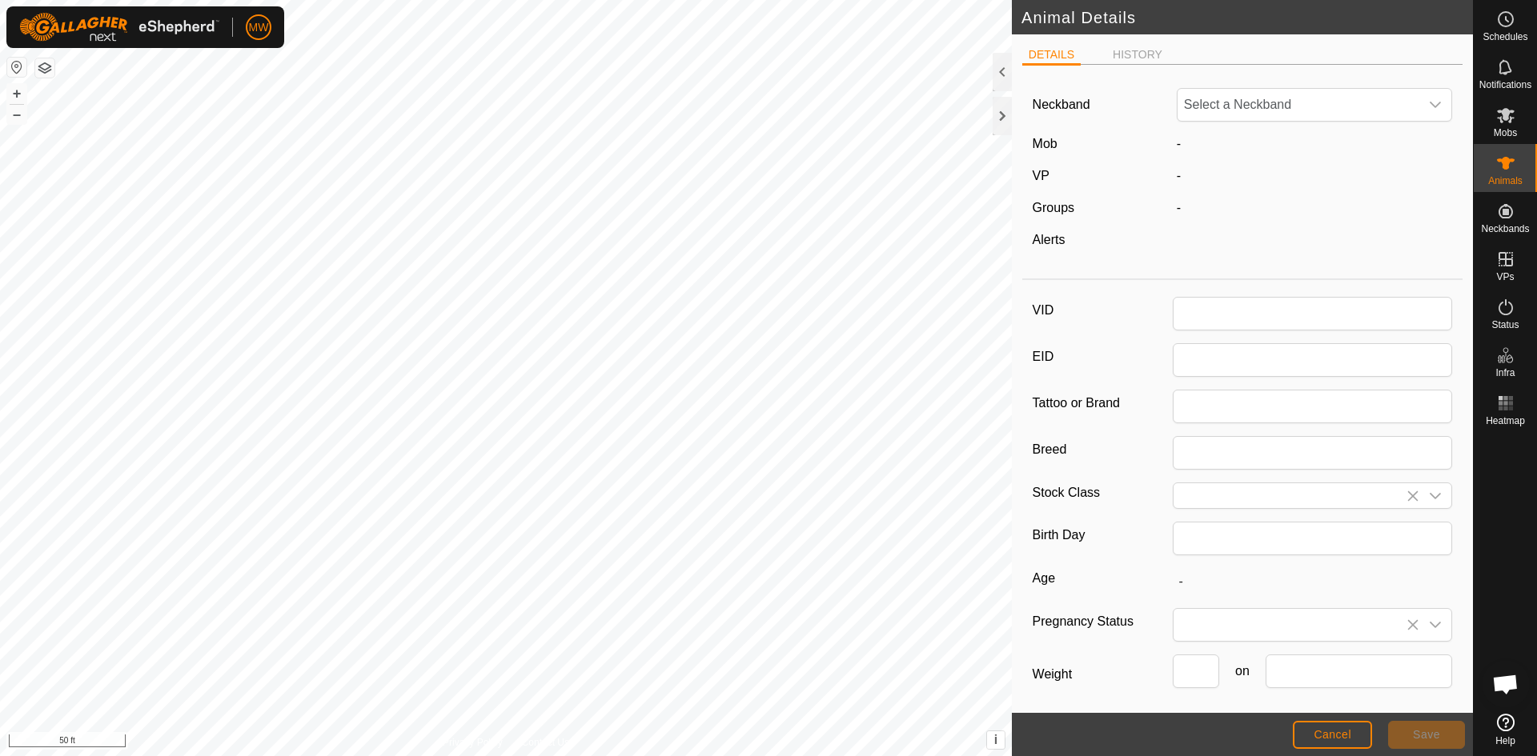
type input "2006"
type input "840003224268410"
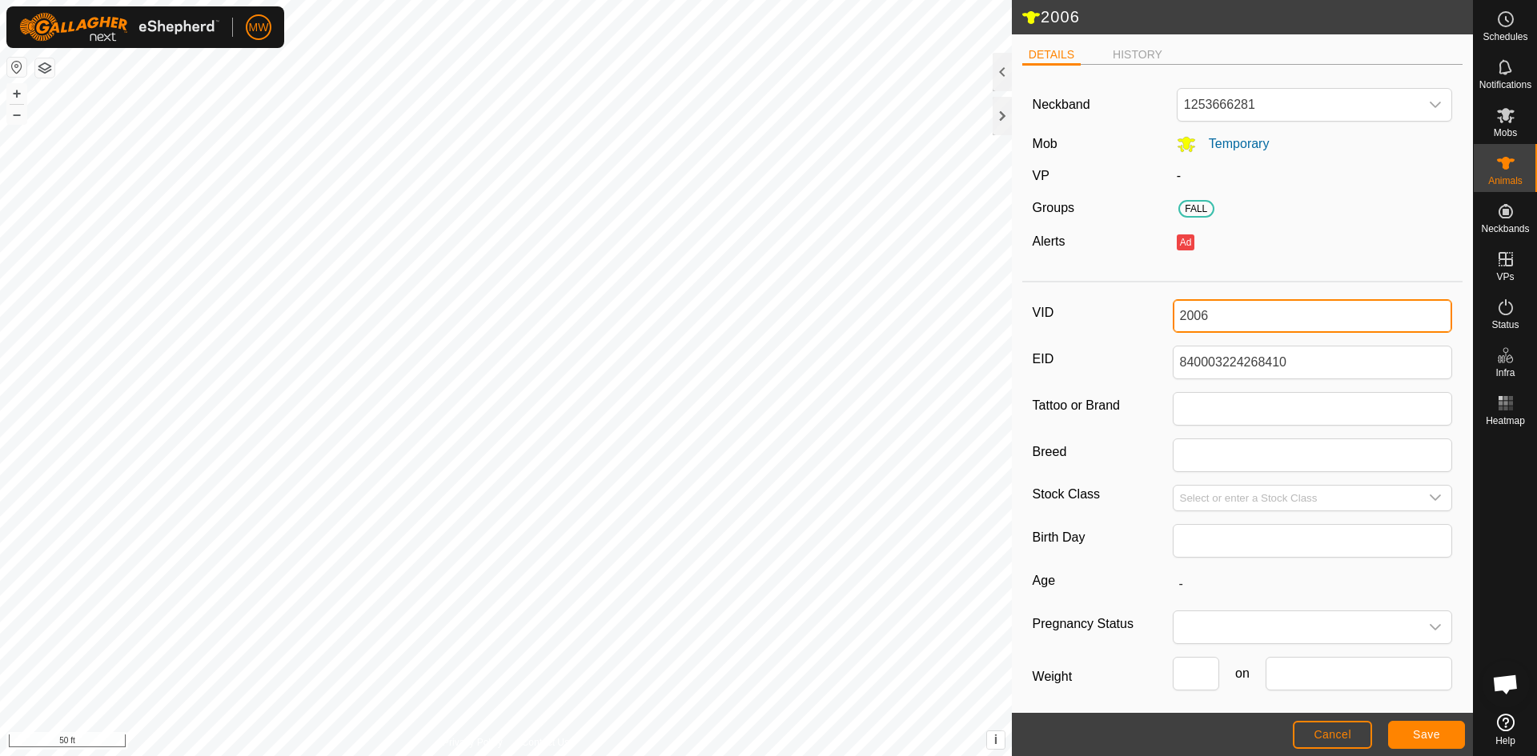
click at [1008, 320] on div "2006 DETAILS HISTORY Neckband 1253666281 Mob Temporary VP - Groups FALL Alerts …" at bounding box center [736, 378] width 1473 height 756
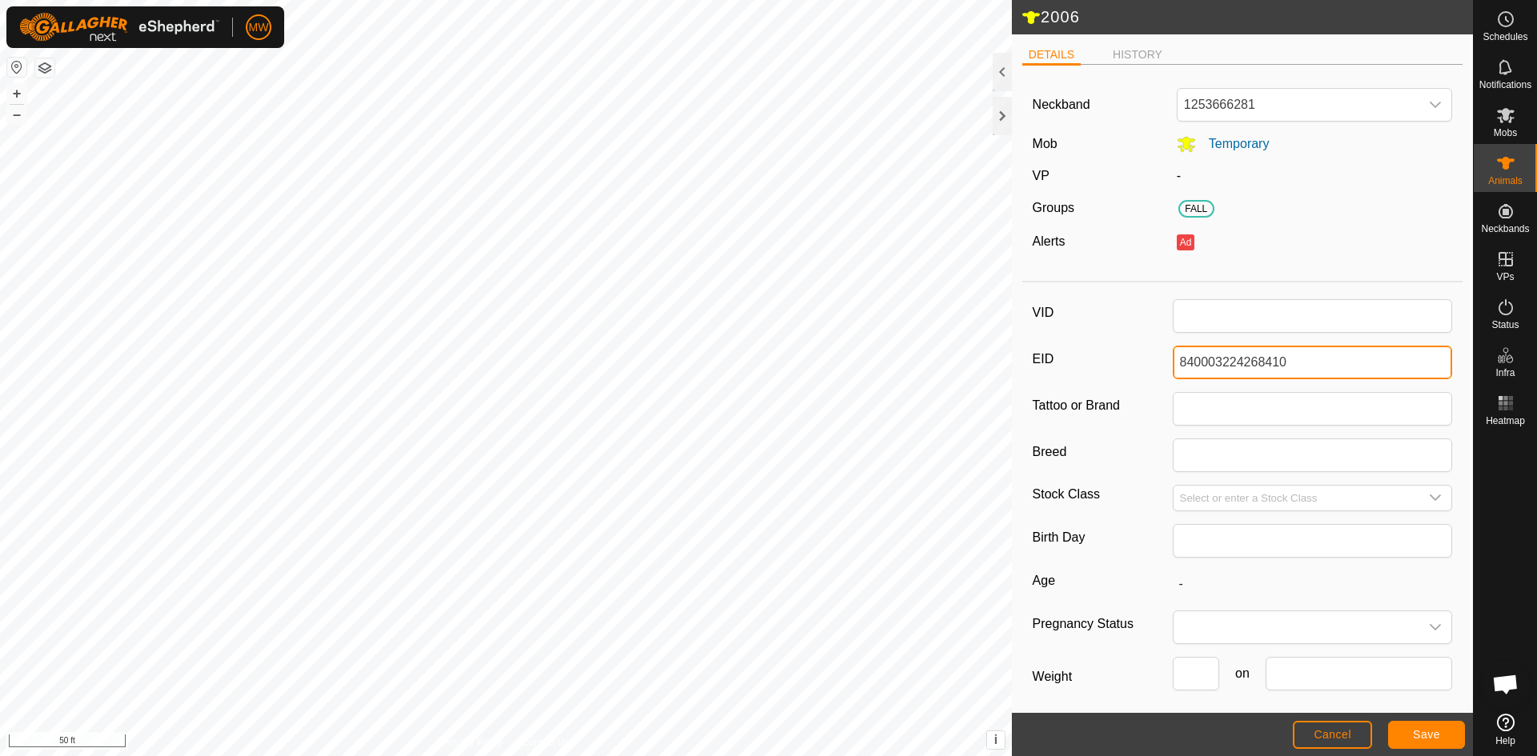
drag, startPoint x: 1328, startPoint y: 366, endPoint x: 1139, endPoint y: 371, distance: 189.0
click at [1139, 371] on div "EID 840003224268410" at bounding box center [1243, 363] width 420 height 34
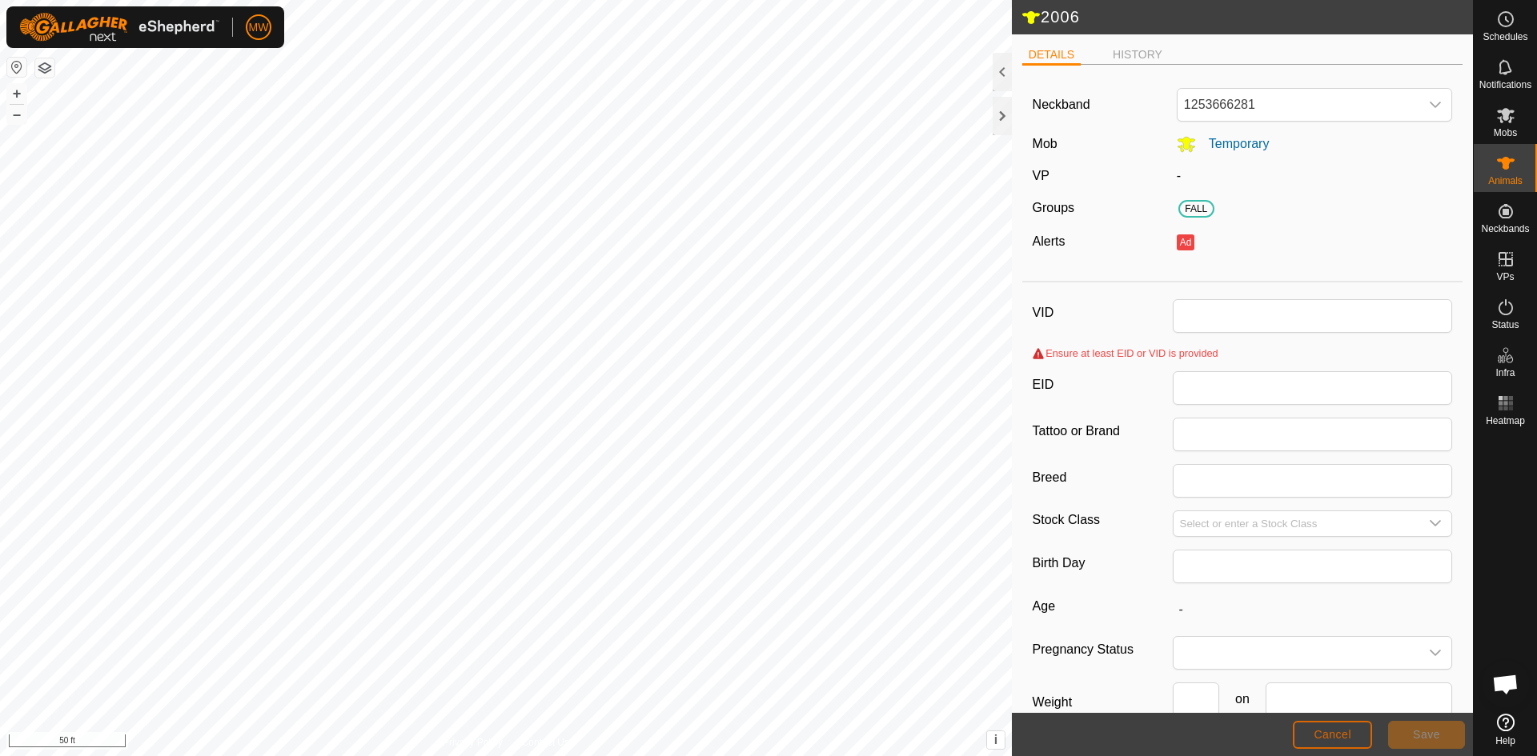
click at [1336, 736] on span "Cancel" at bounding box center [1333, 734] width 38 height 13
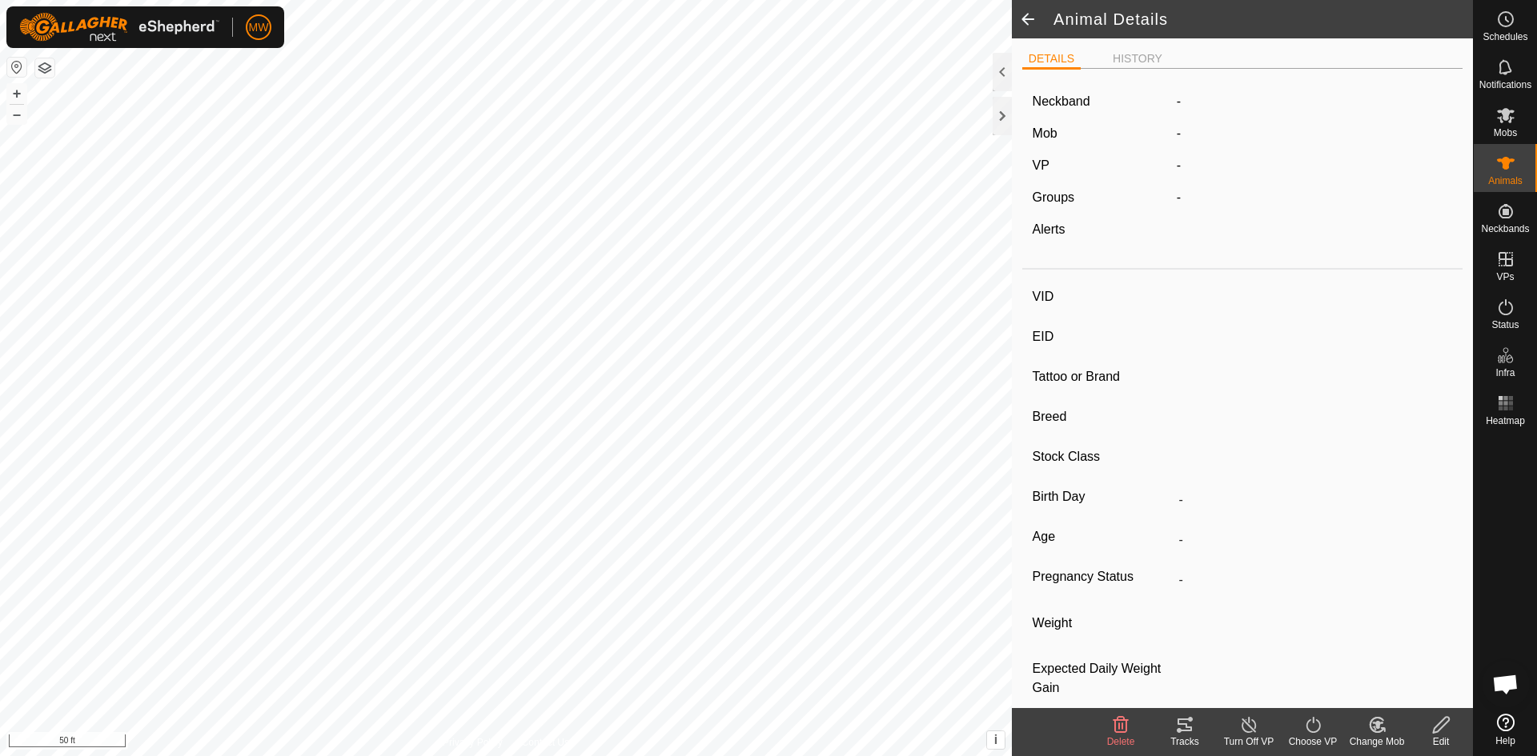
type input "2006"
type input "840003224268410"
type input "-"
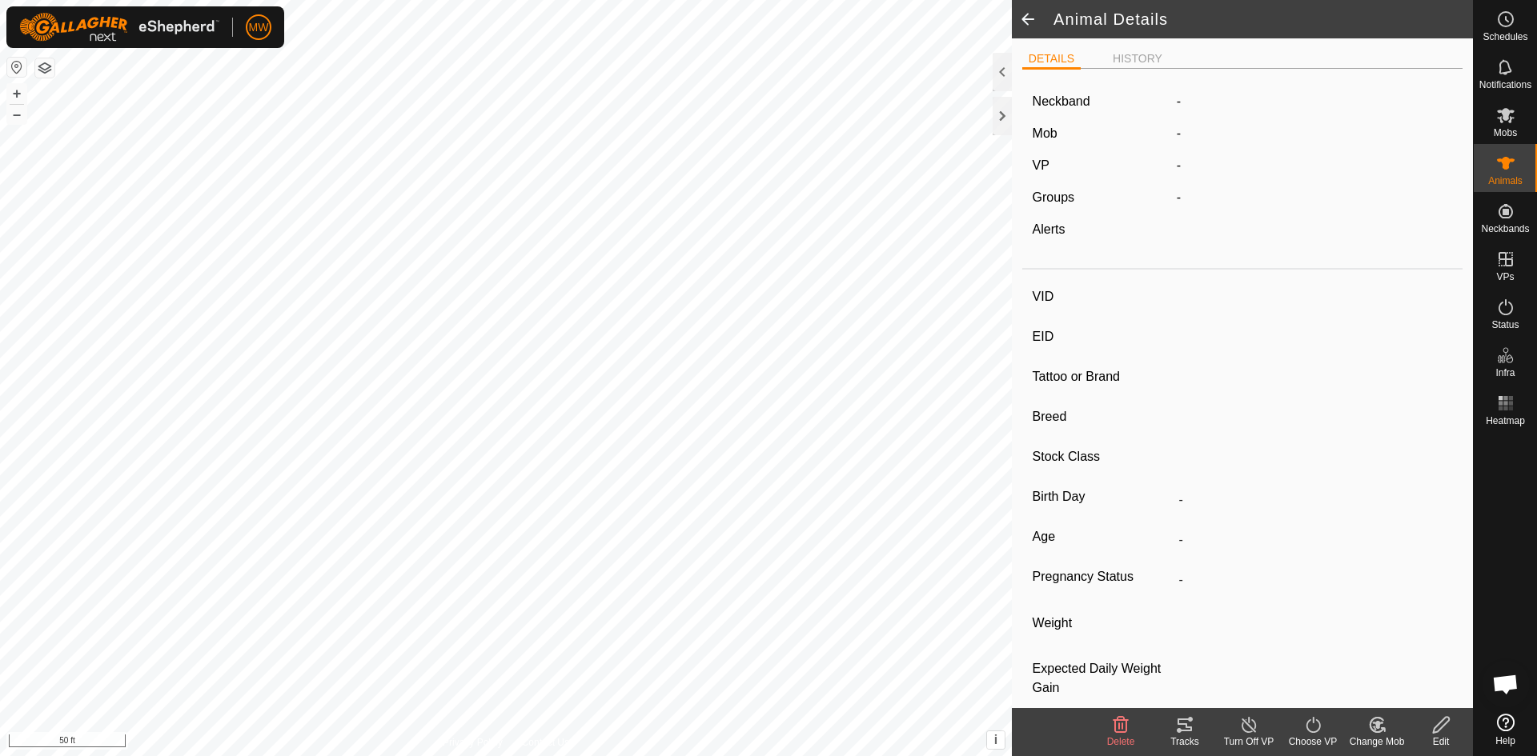
type input "-"
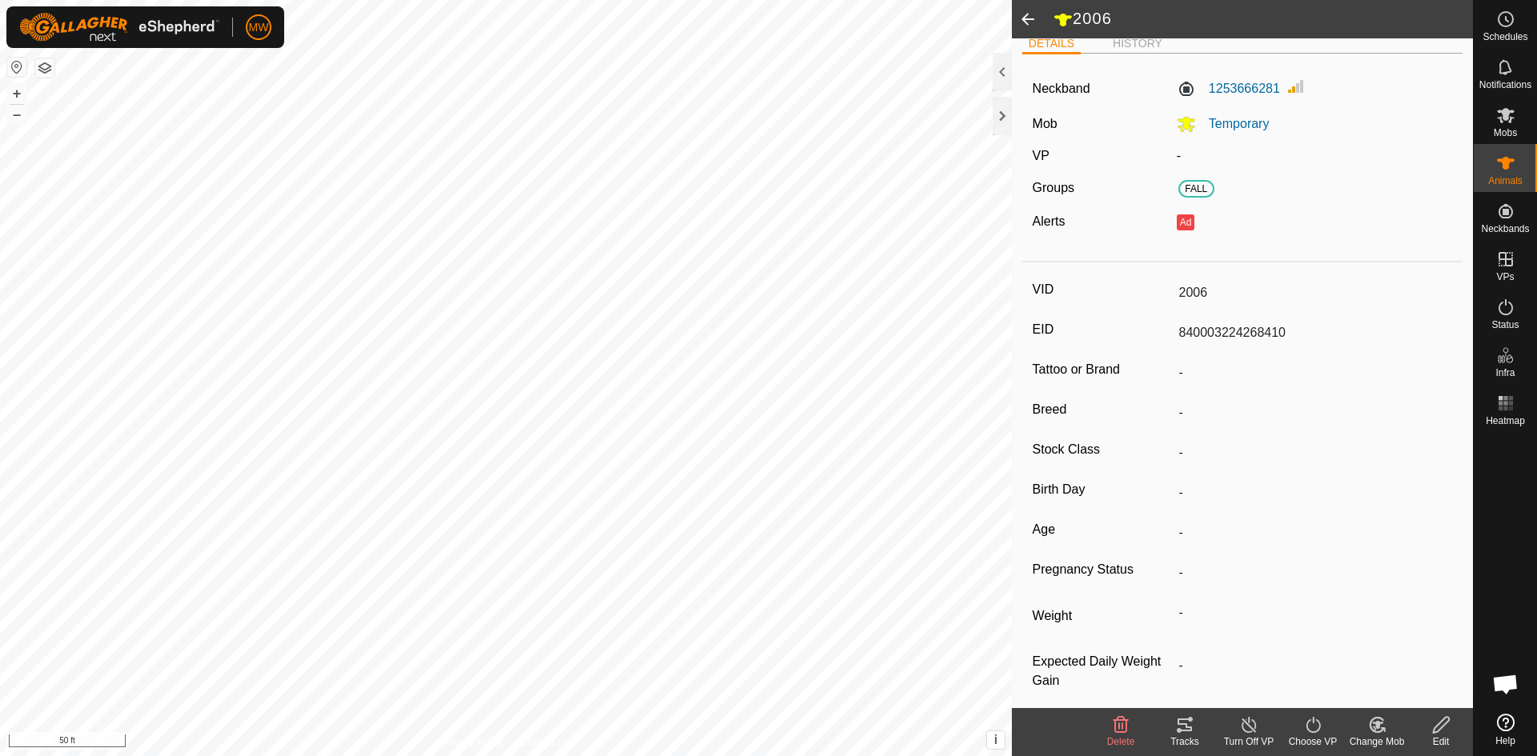
scroll to position [27, 0]
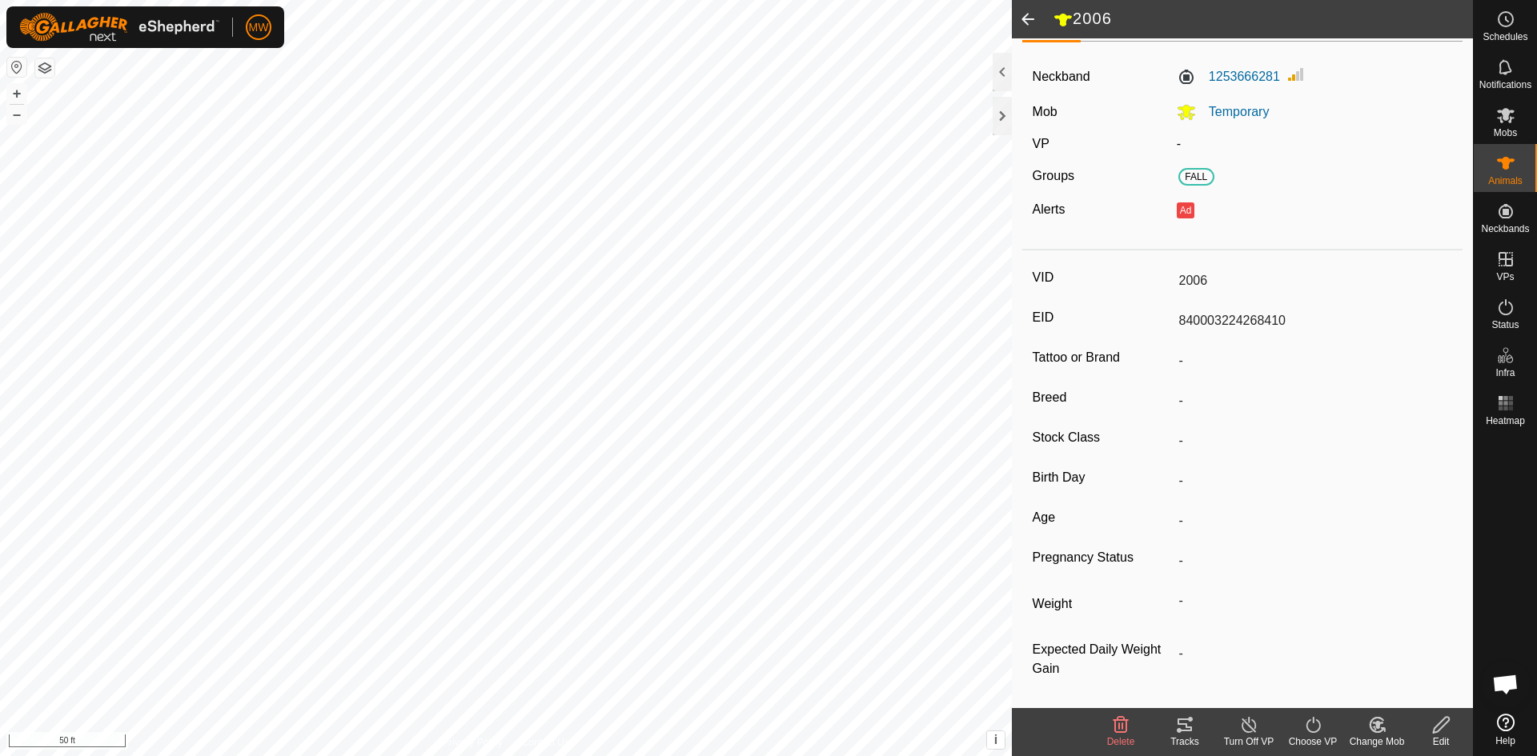
click at [1125, 730] on icon at bounding box center [1120, 725] width 15 height 16
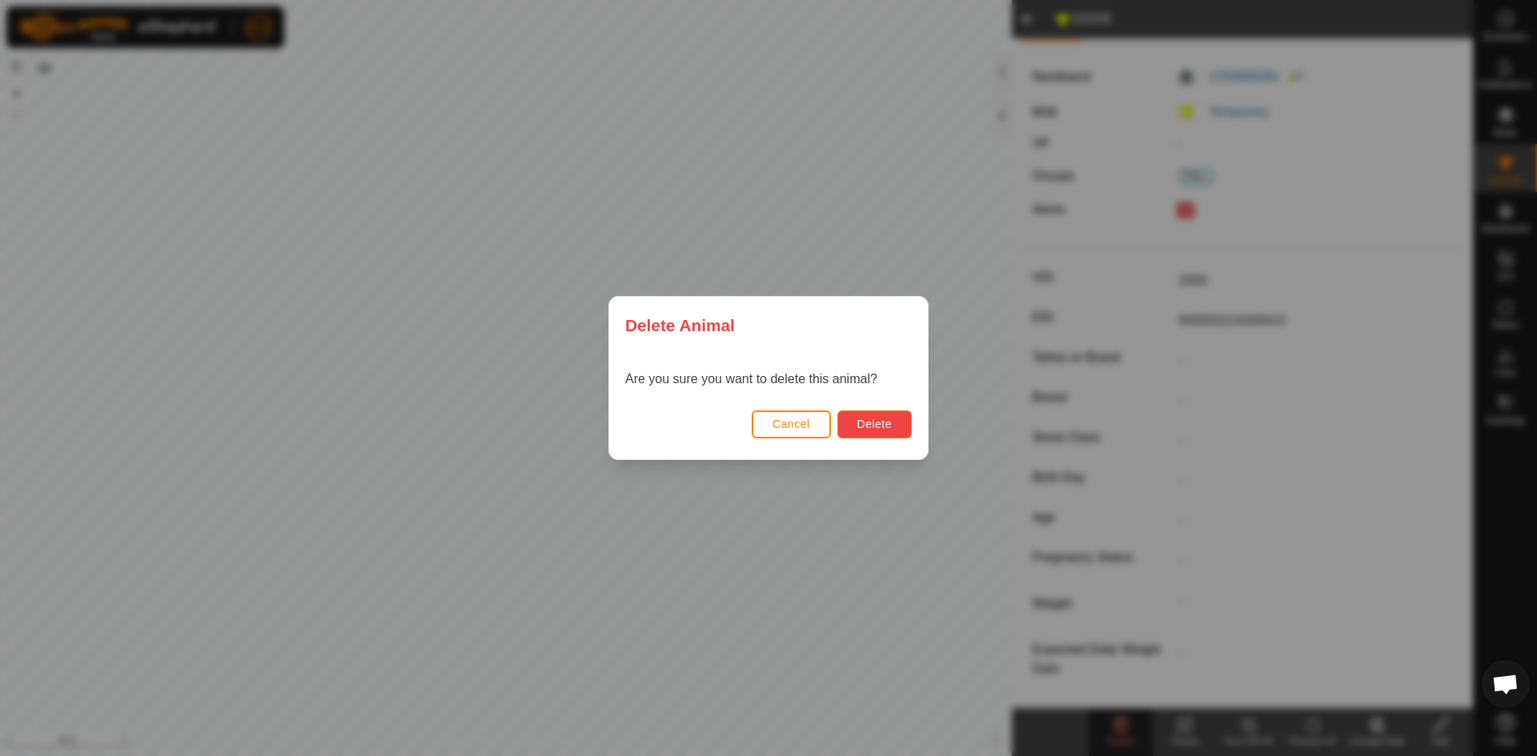
click at [871, 421] on span "Delete" at bounding box center [874, 424] width 34 height 13
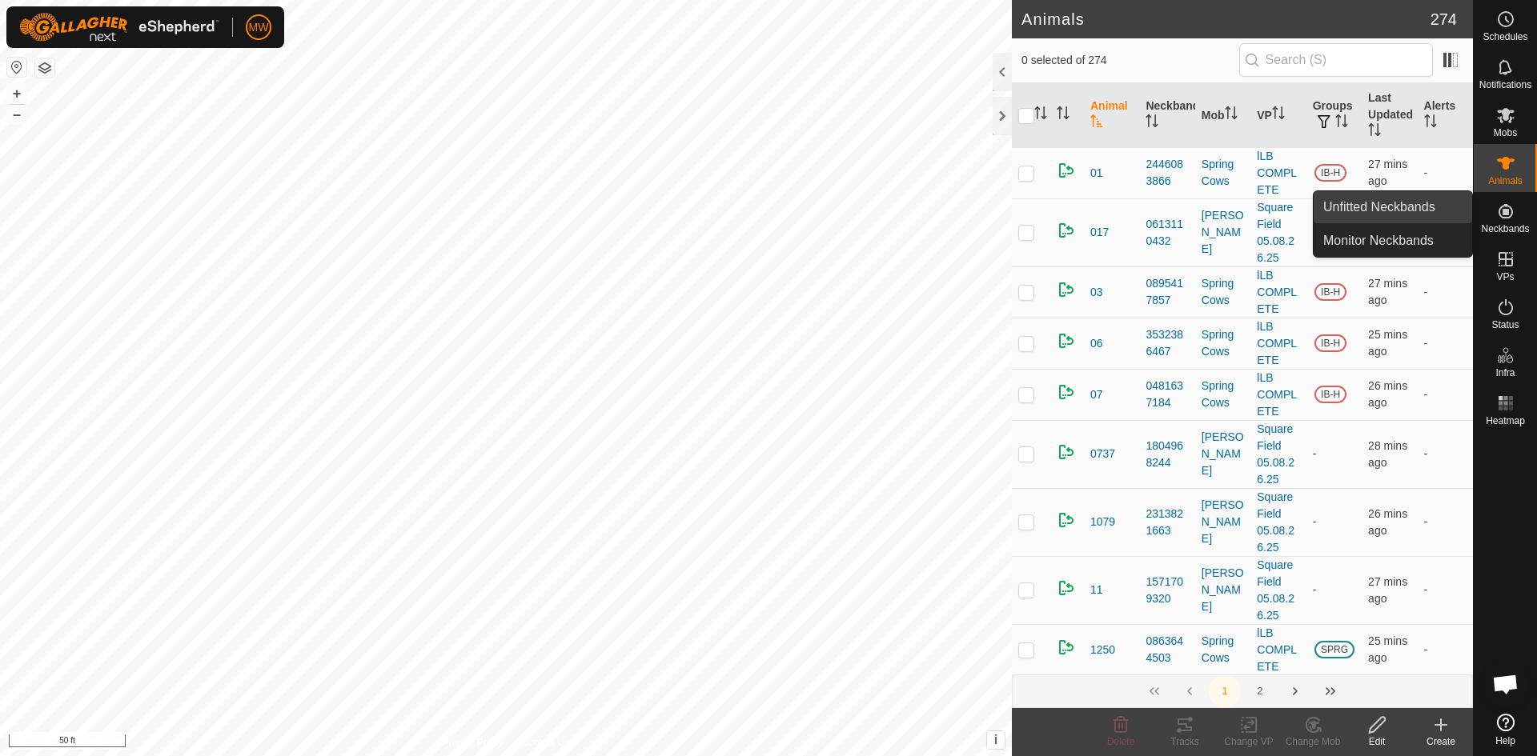
click at [1410, 202] on link "Unfitted Neckbands" at bounding box center [1393, 207] width 158 height 32
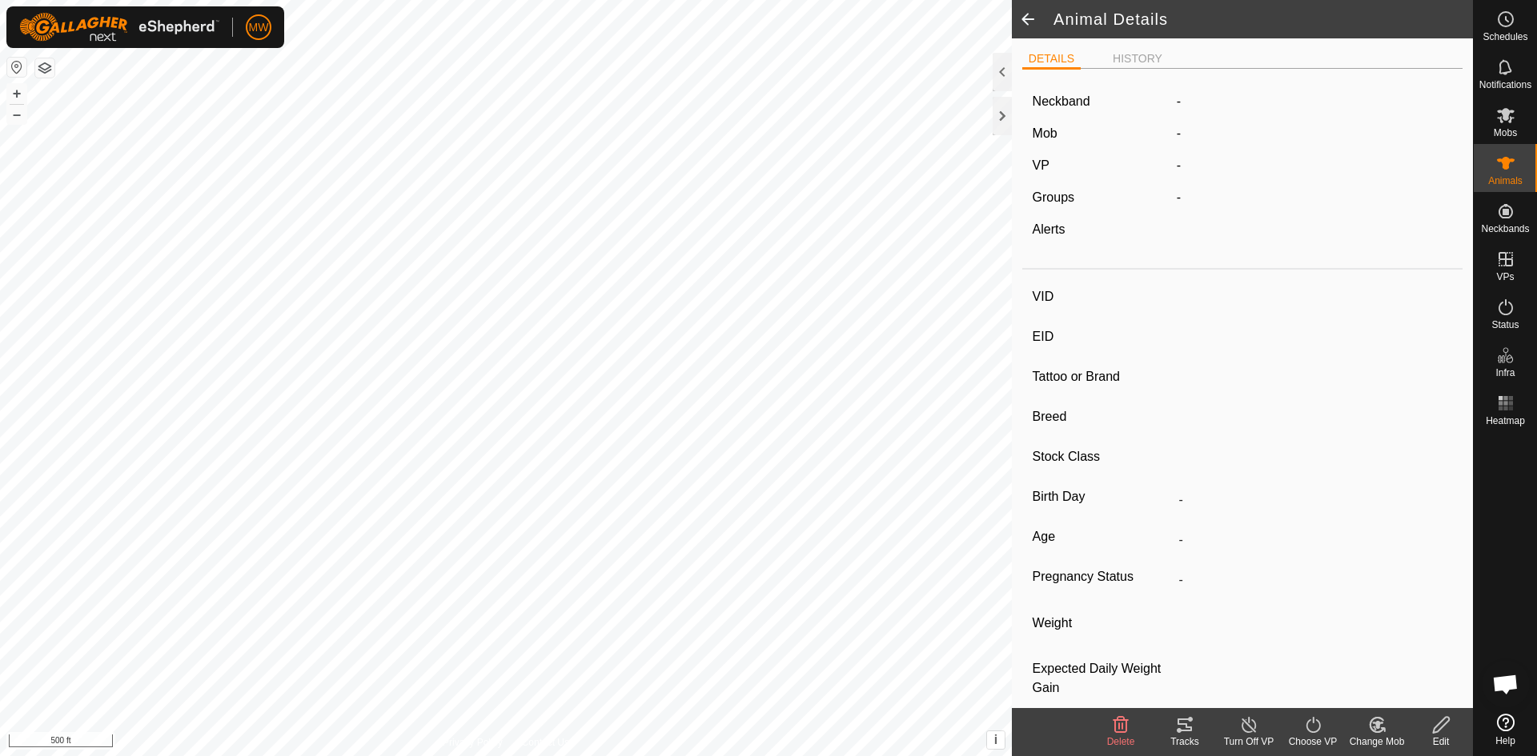
type input "B69"
type input "-"
type input "Irish Black"
type input "-"
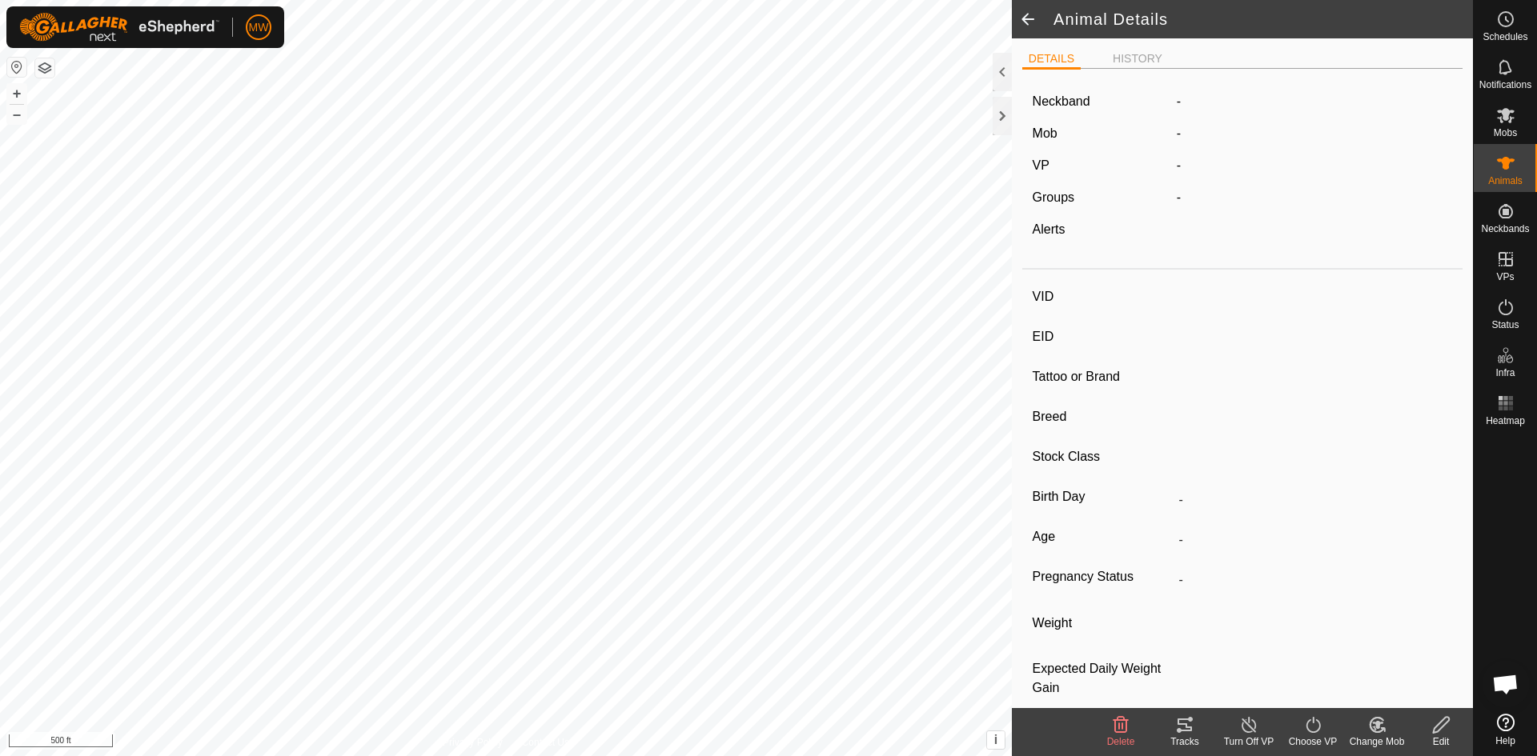
type input "0 kg"
type input "-"
type input "B69"
type input "-"
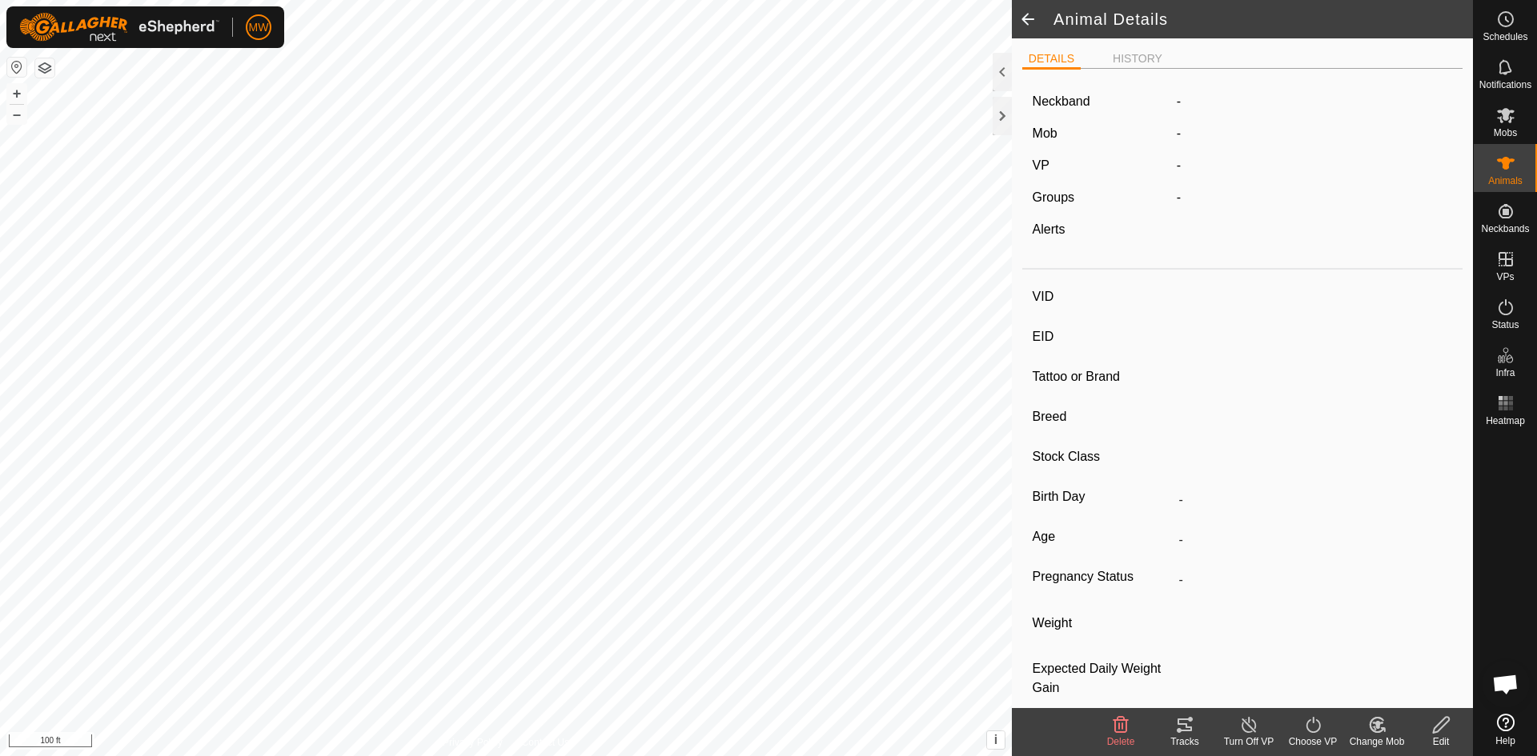
type input "Irish Black"
type input "-"
type input "0 kg"
type input "-"
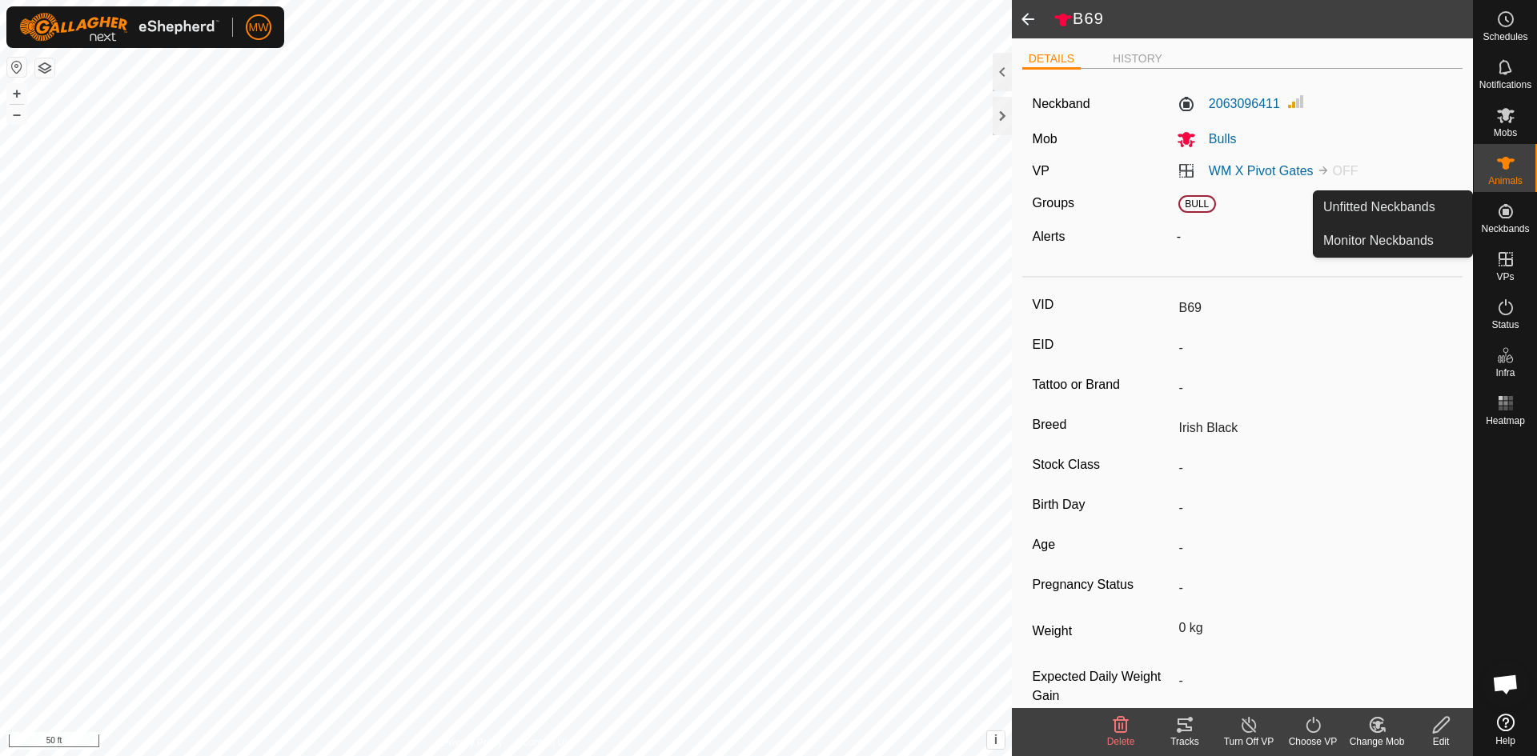
click at [1400, 212] on link "Unfitted Neckbands" at bounding box center [1393, 207] width 158 height 32
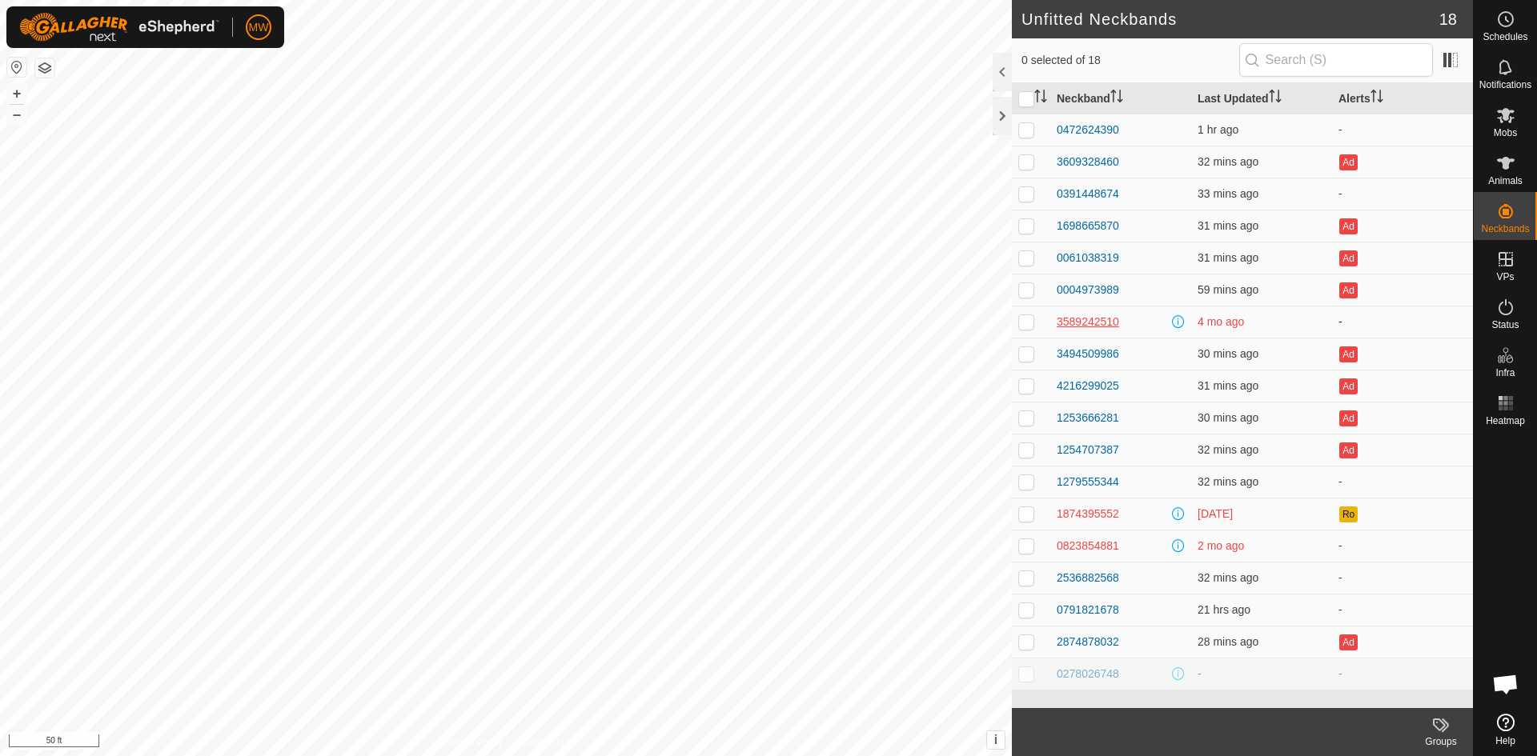
click at [1102, 327] on div "3589242510" at bounding box center [1088, 322] width 62 height 17
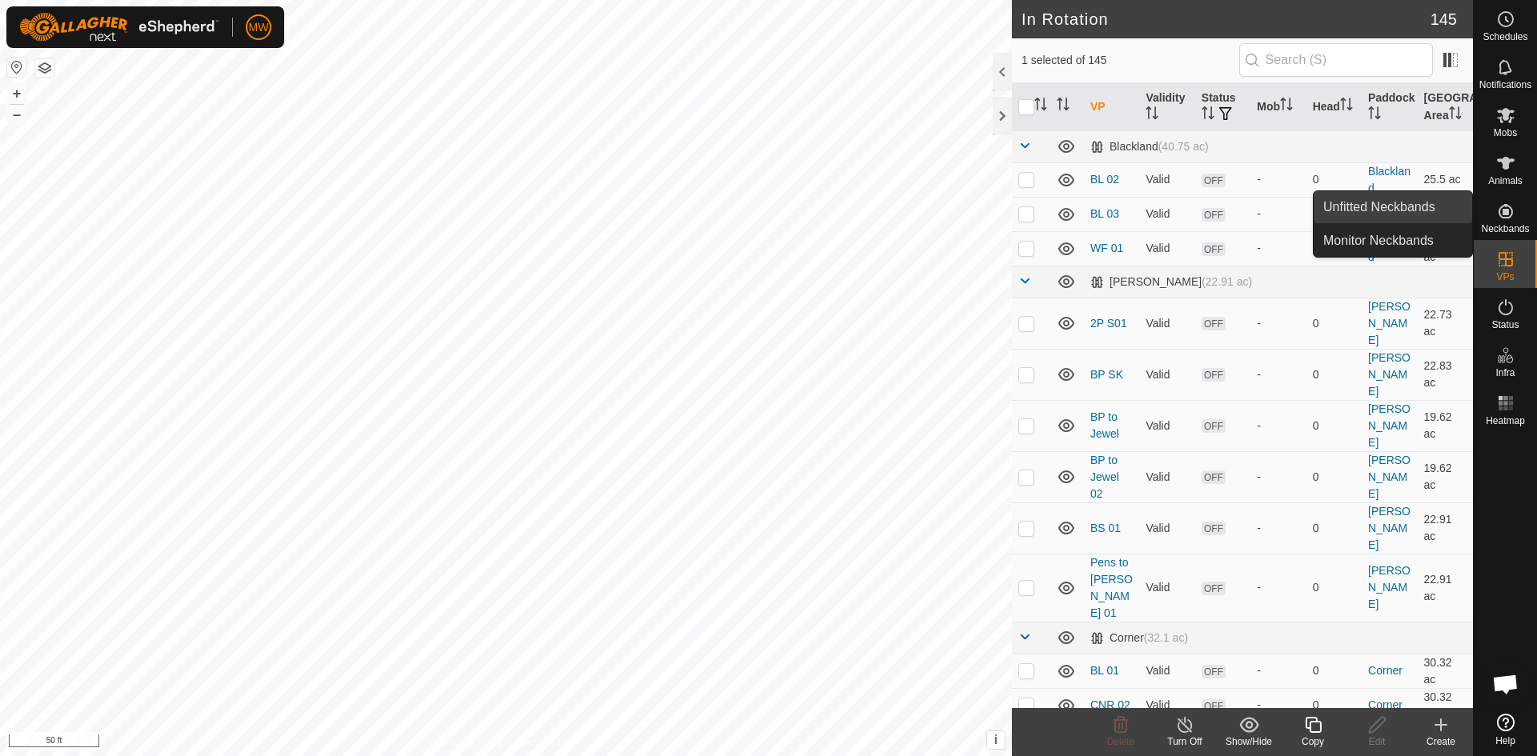
click at [1440, 208] on link "Unfitted Neckbands" at bounding box center [1393, 207] width 158 height 32
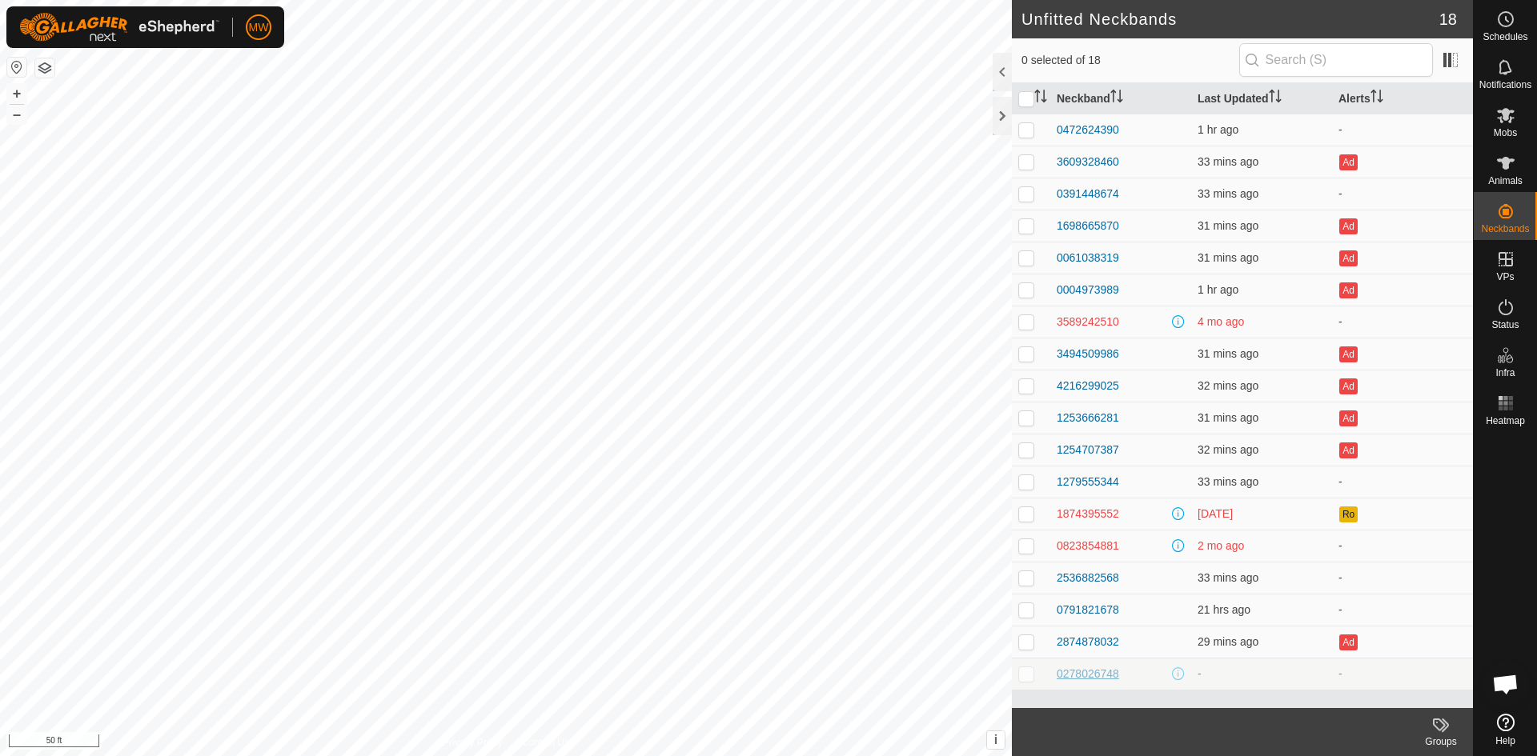
click at [1069, 680] on div "0278026748" at bounding box center [1088, 674] width 62 height 17
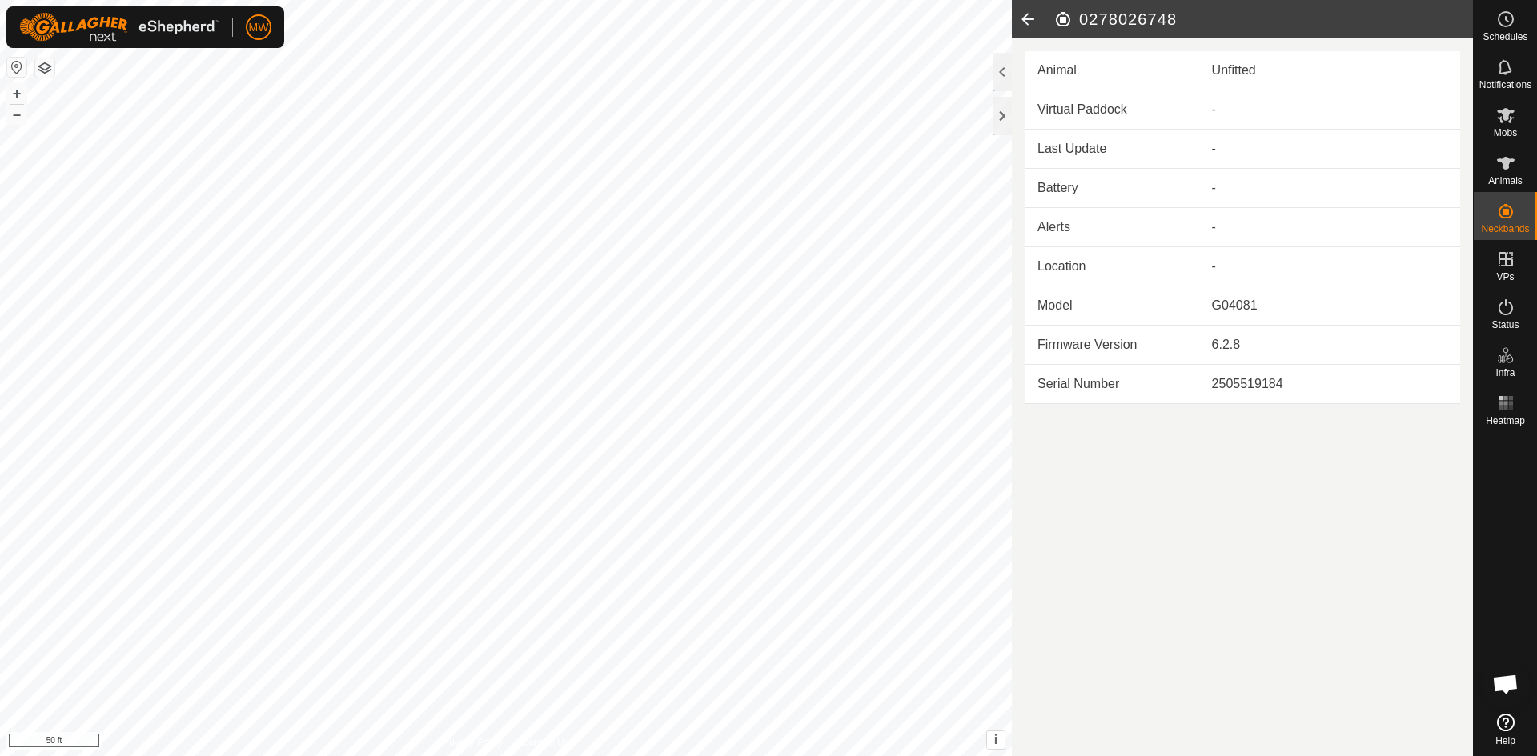
click at [1032, 19] on icon at bounding box center [1028, 19] width 32 height 38
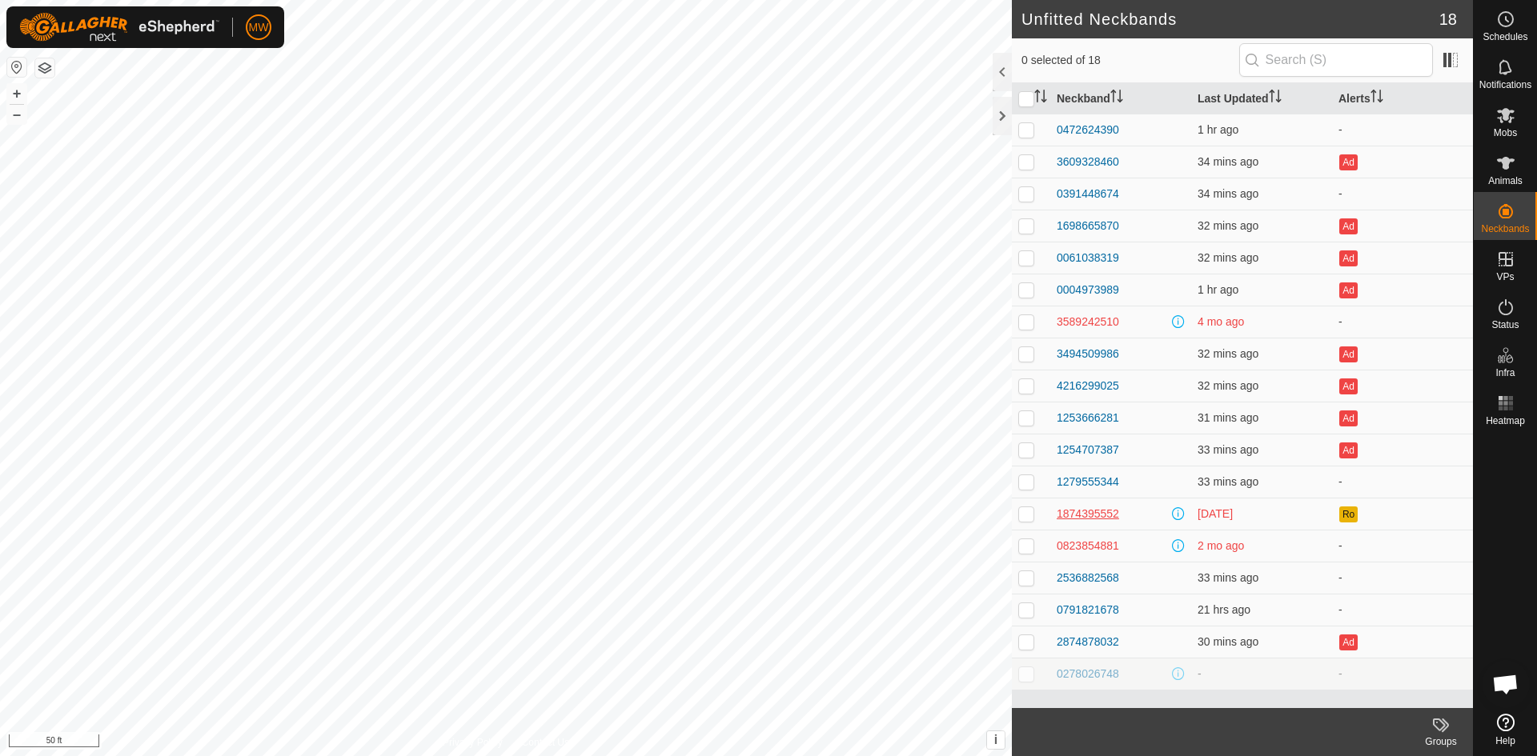
click at [1074, 514] on div "1874395552" at bounding box center [1088, 514] width 62 height 17
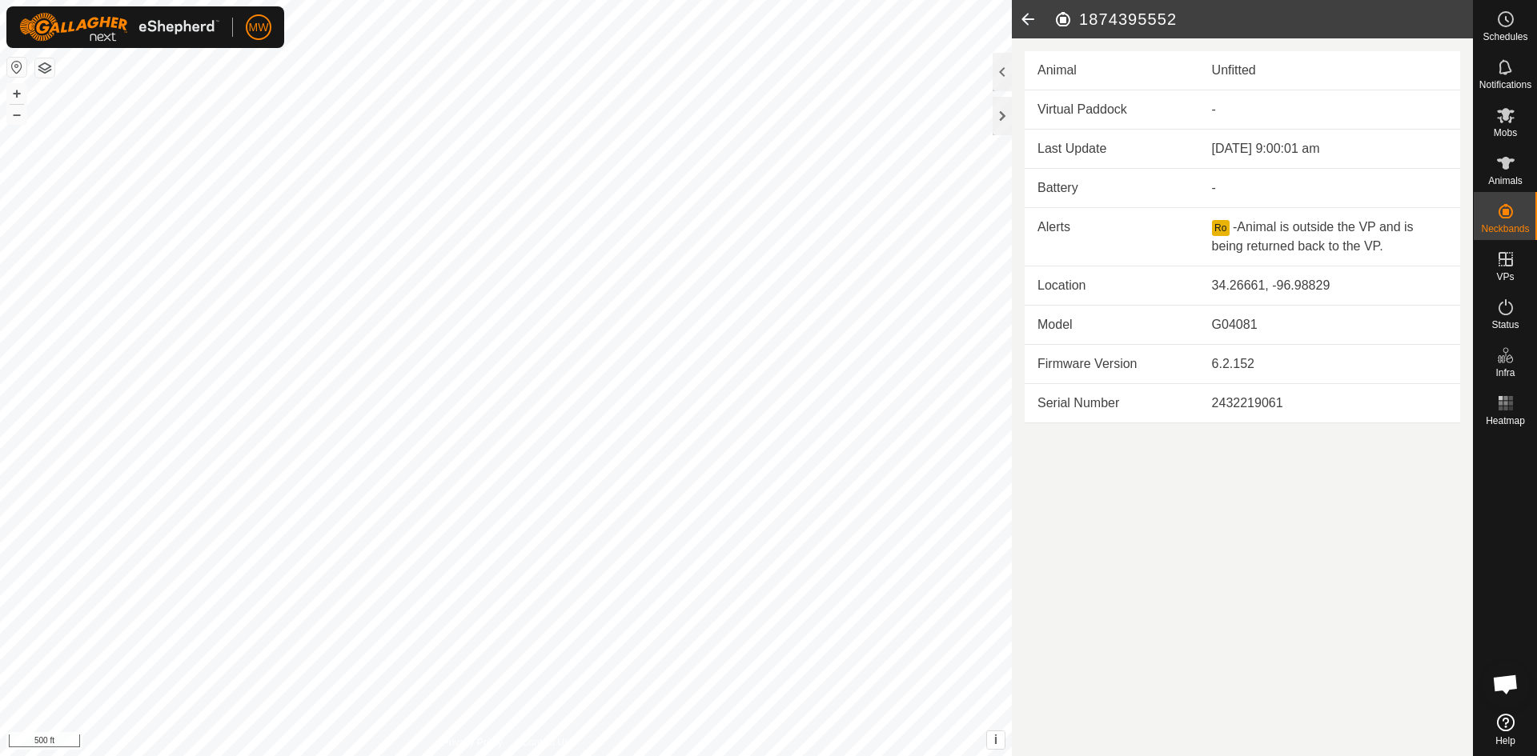
click at [1033, 12] on icon at bounding box center [1028, 19] width 32 height 38
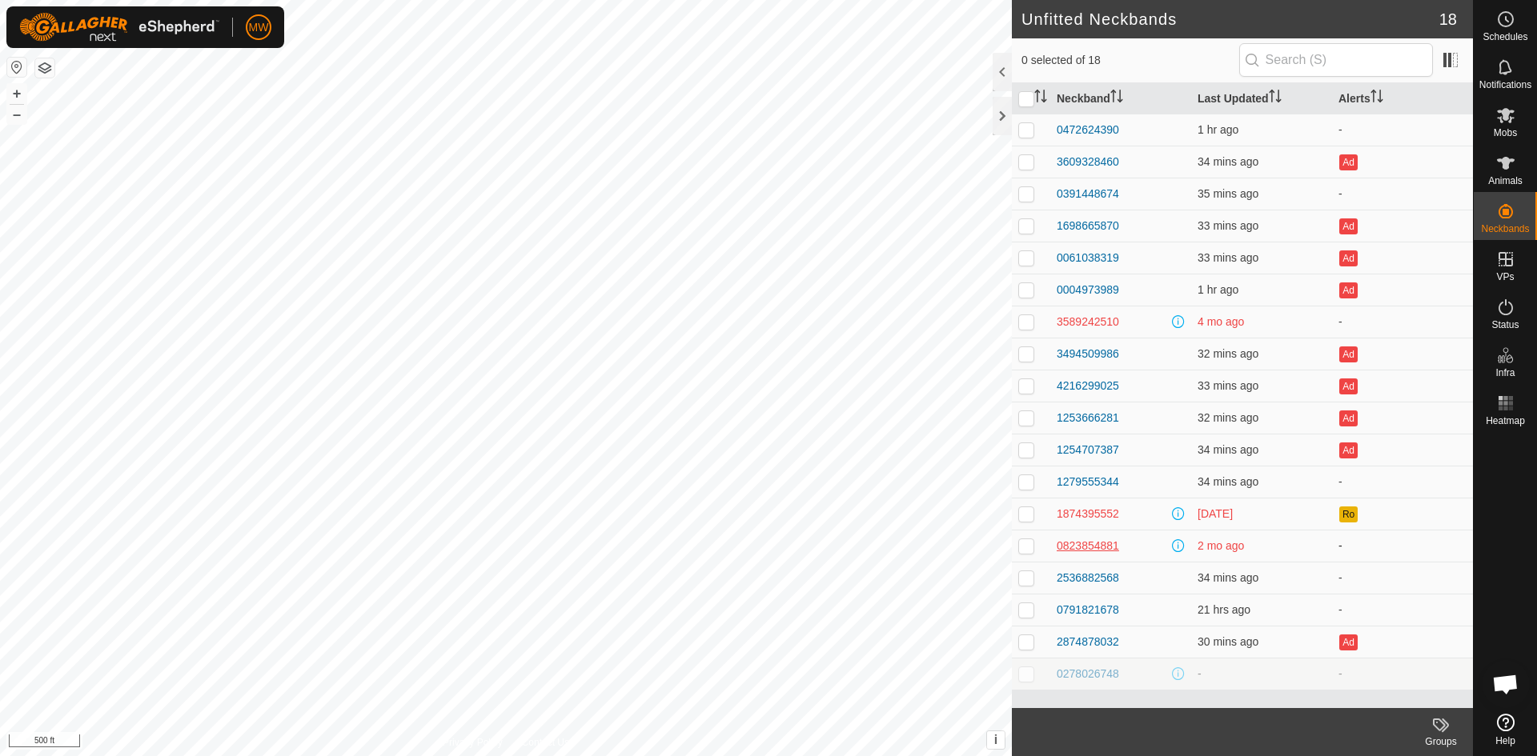
click at [1089, 552] on div "0823854881" at bounding box center [1088, 546] width 62 height 17
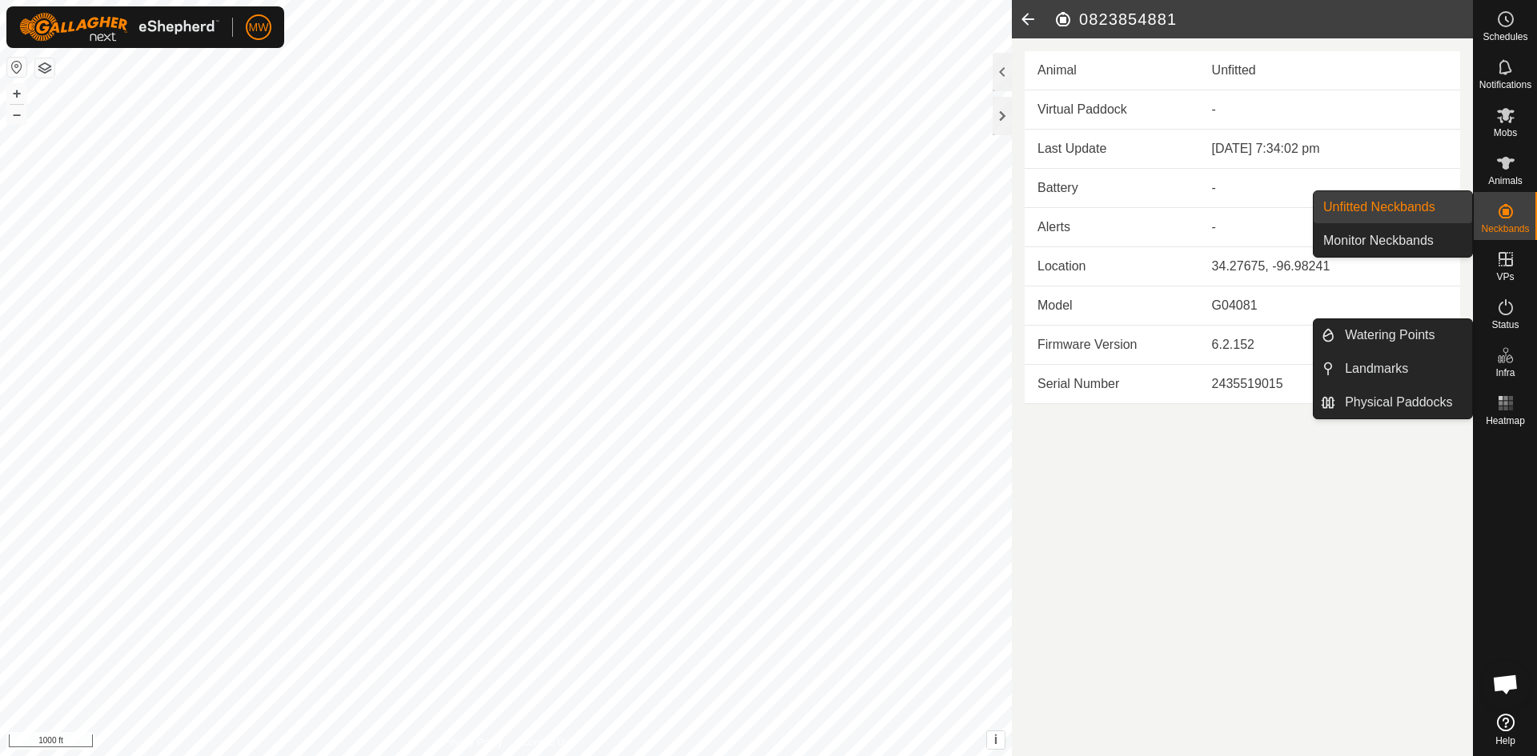
click at [1431, 210] on link "Unfitted Neckbands" at bounding box center [1393, 207] width 158 height 32
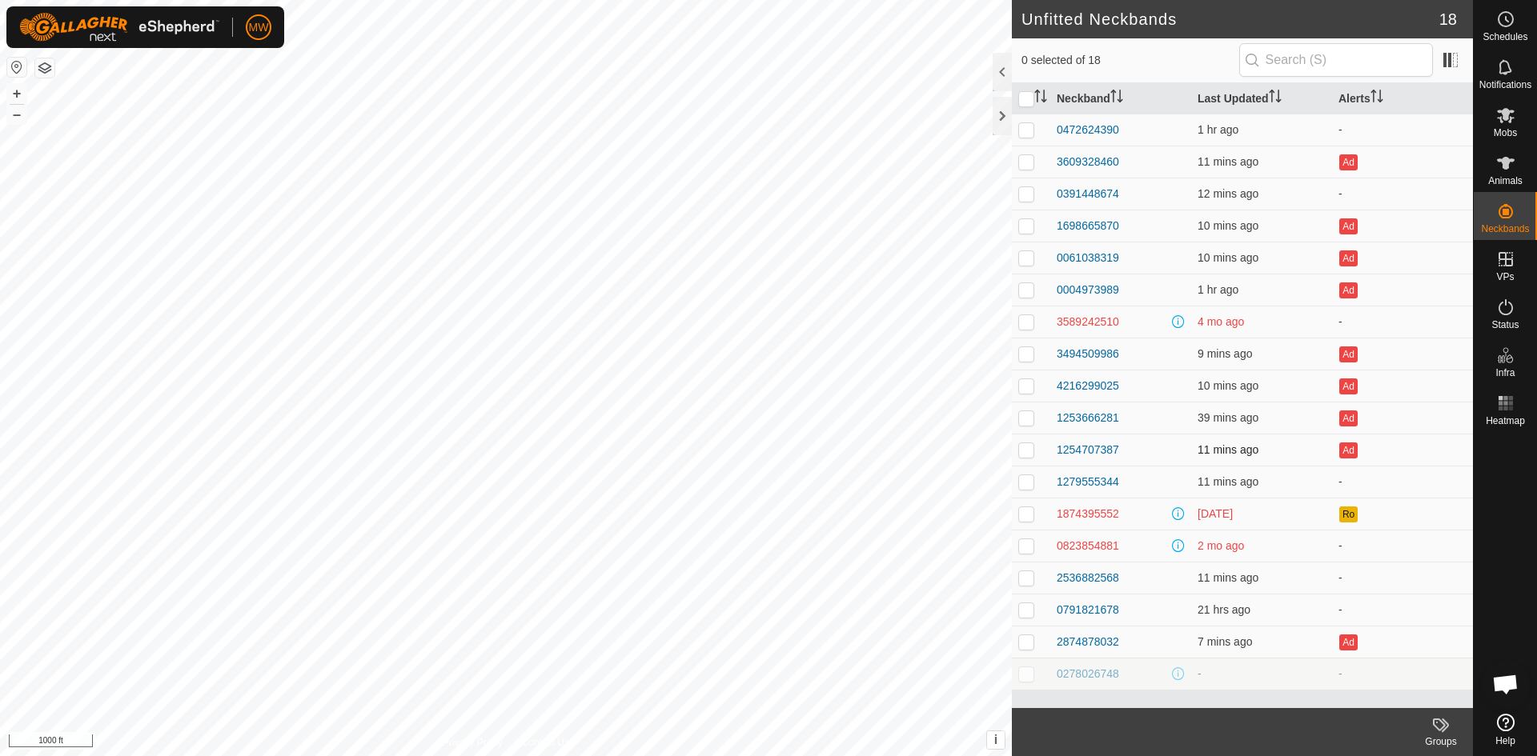
click at [1405, 465] on td "Ad" at bounding box center [1402, 450] width 141 height 32
click at [1507, 168] on icon at bounding box center [1506, 163] width 18 height 13
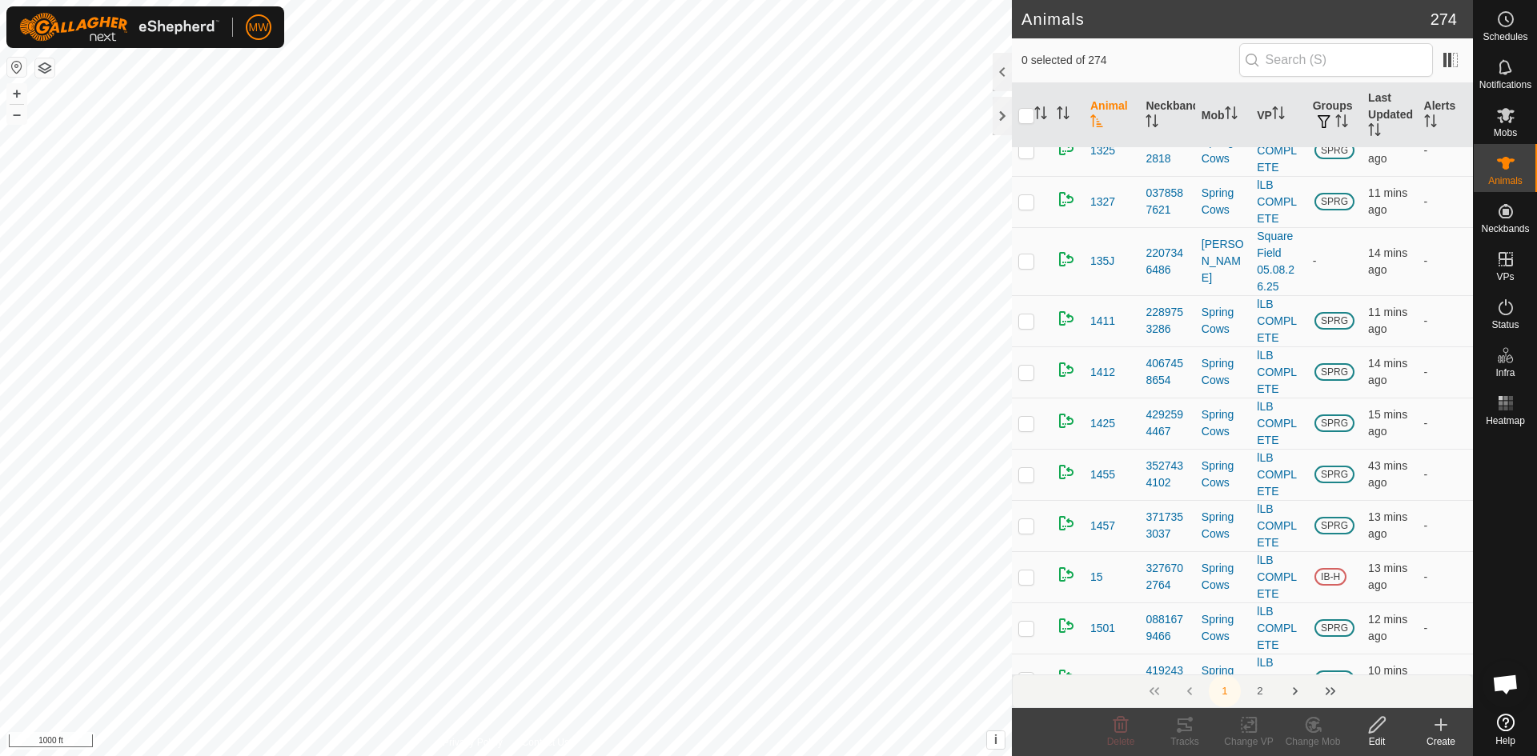
scroll to position [1361, 0]
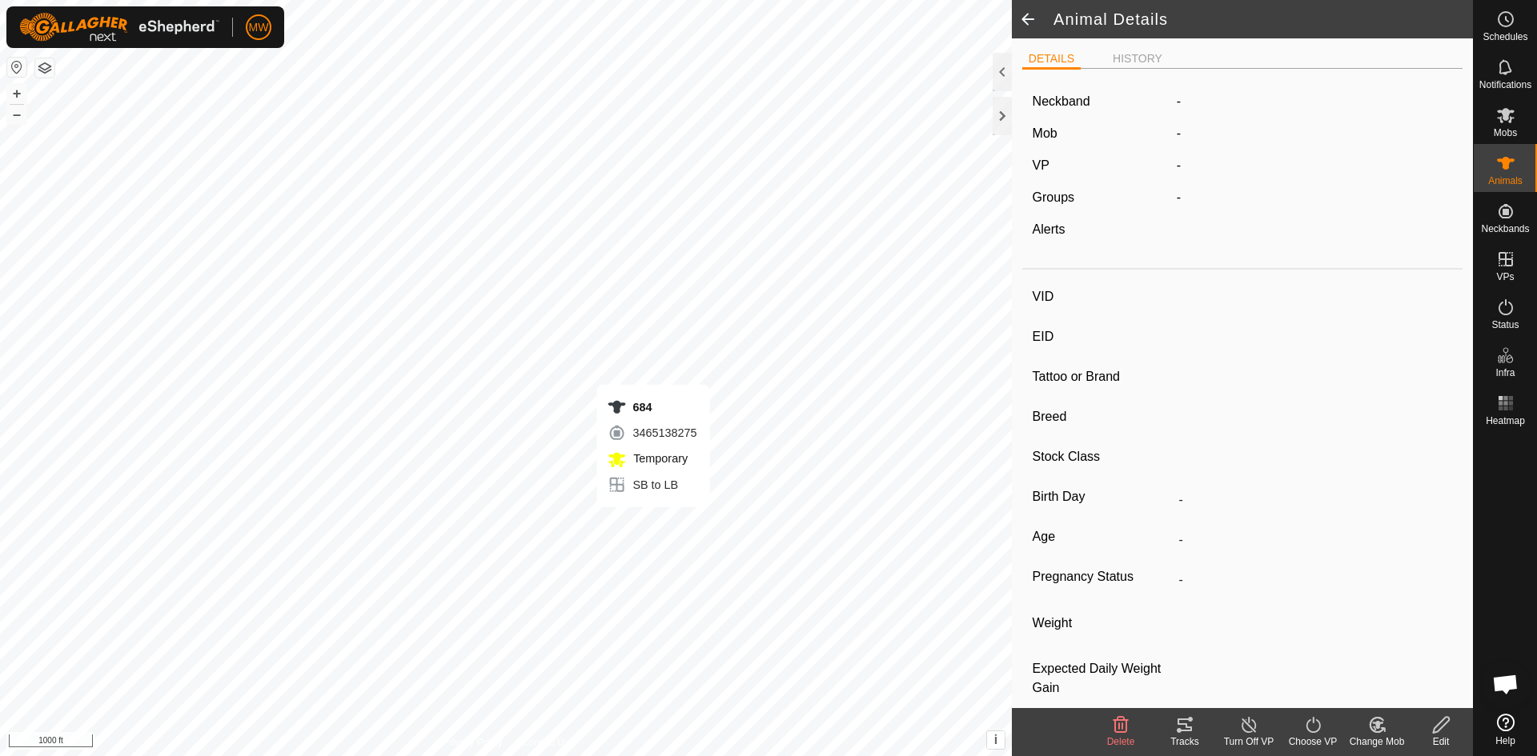
type input "684"
type input "-"
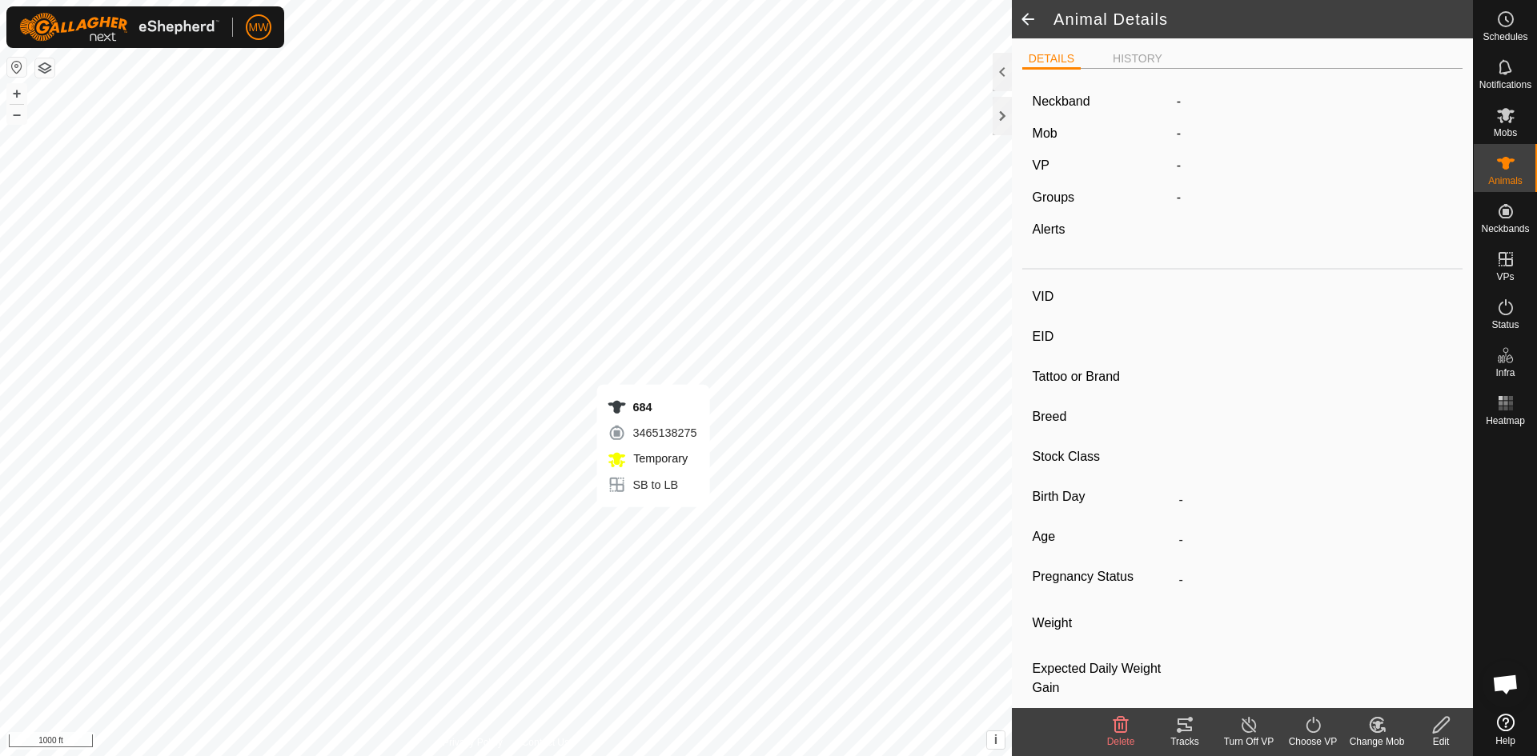
type input "-"
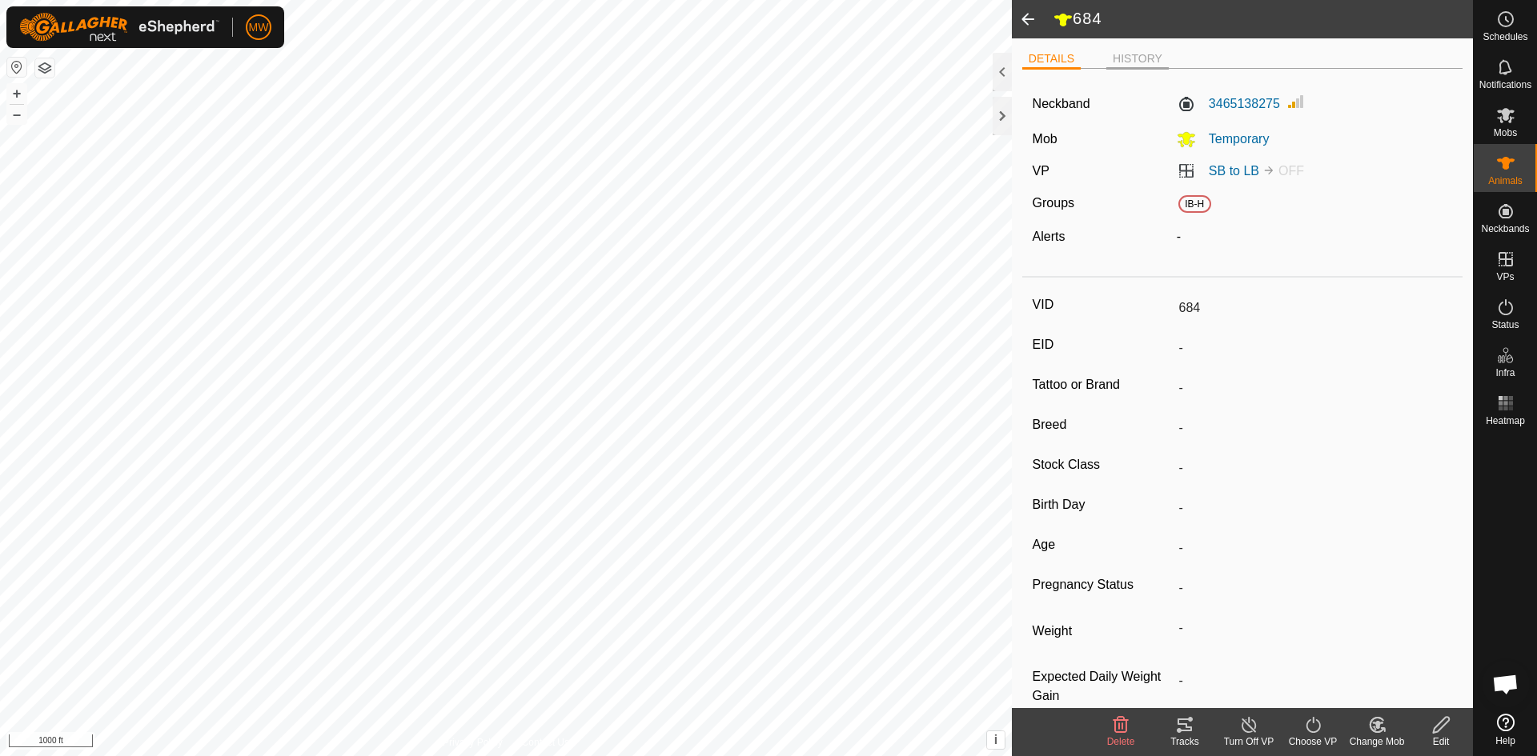
click at [1132, 64] on li "HISTORY" at bounding box center [1137, 59] width 62 height 19
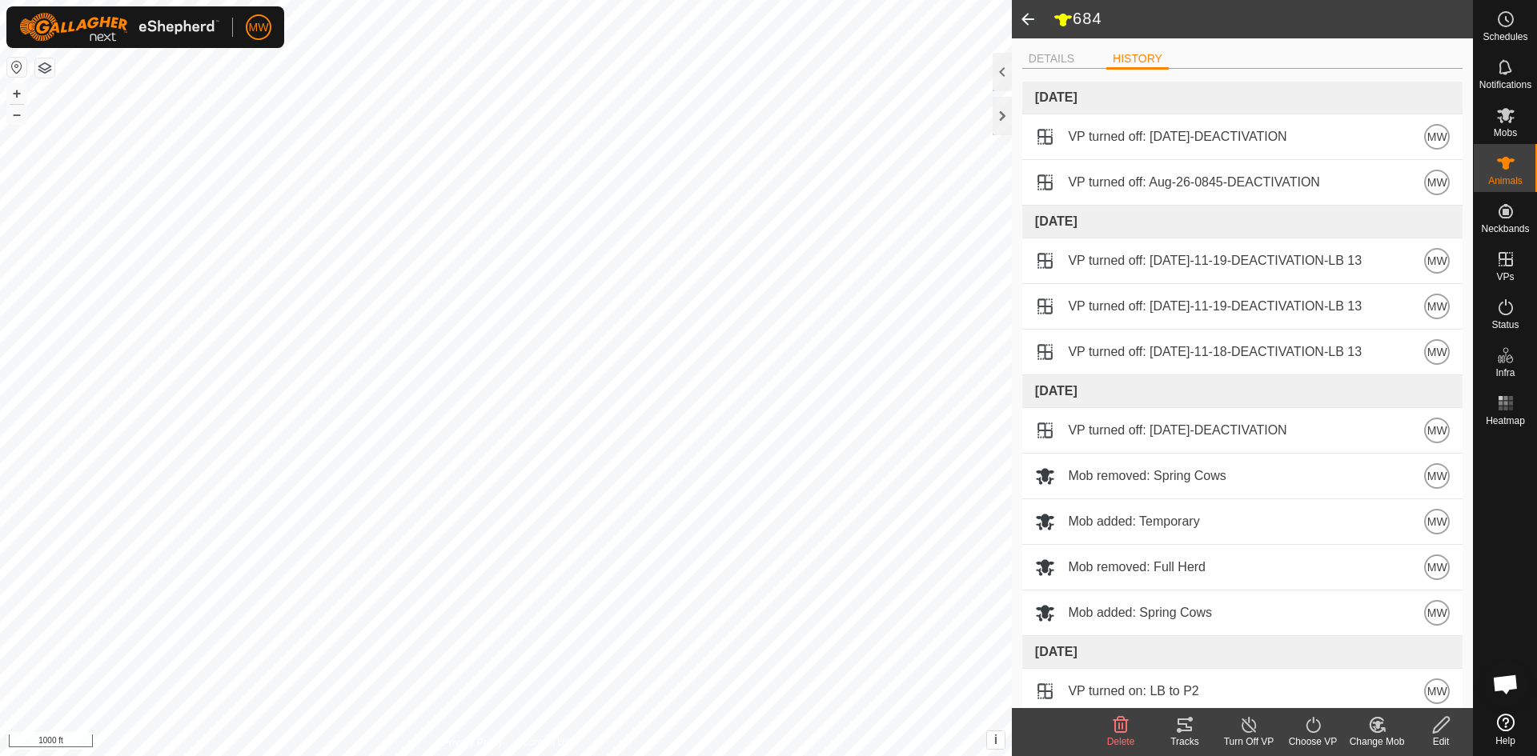
click at [1023, 24] on span at bounding box center [1028, 19] width 32 height 38
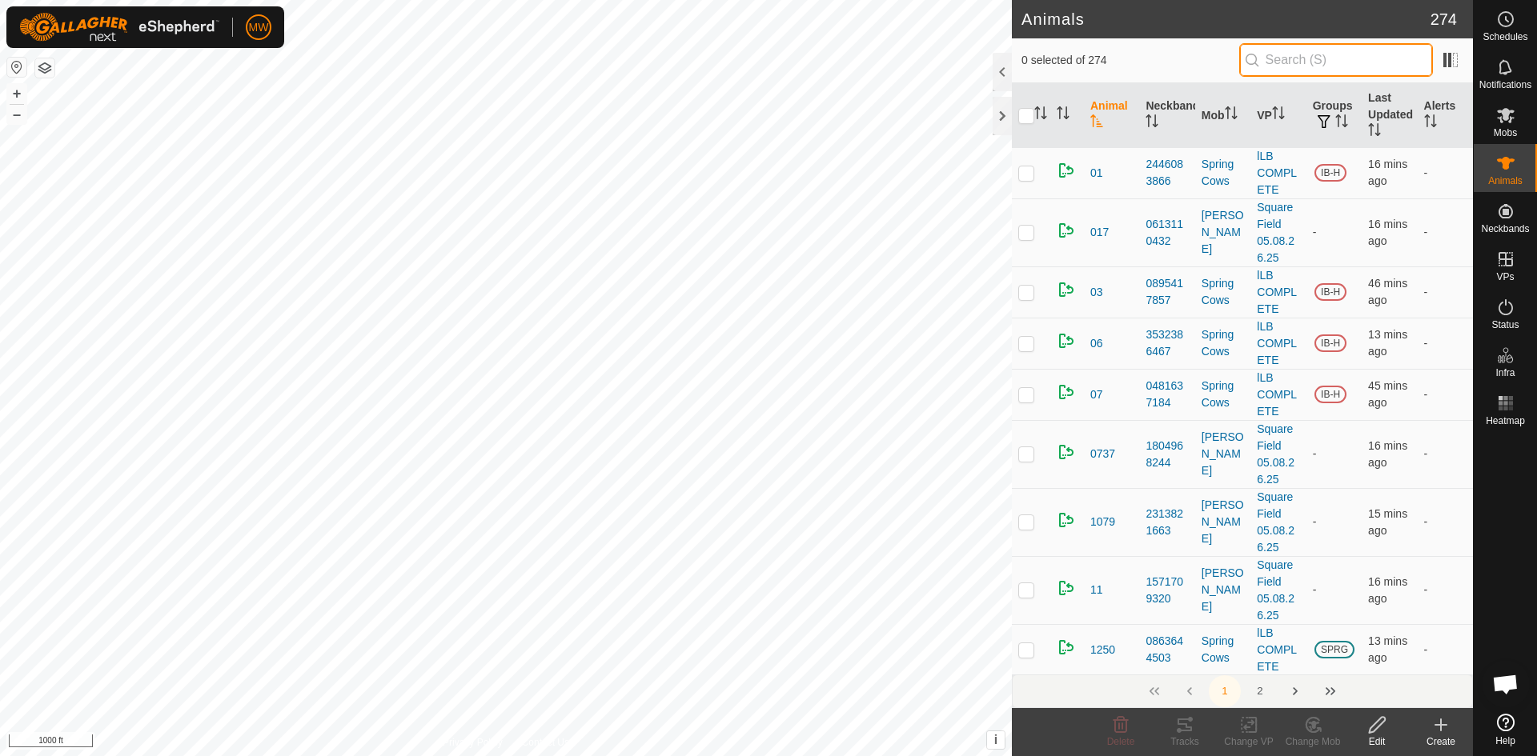
click at [1328, 61] on input "text" at bounding box center [1336, 60] width 194 height 34
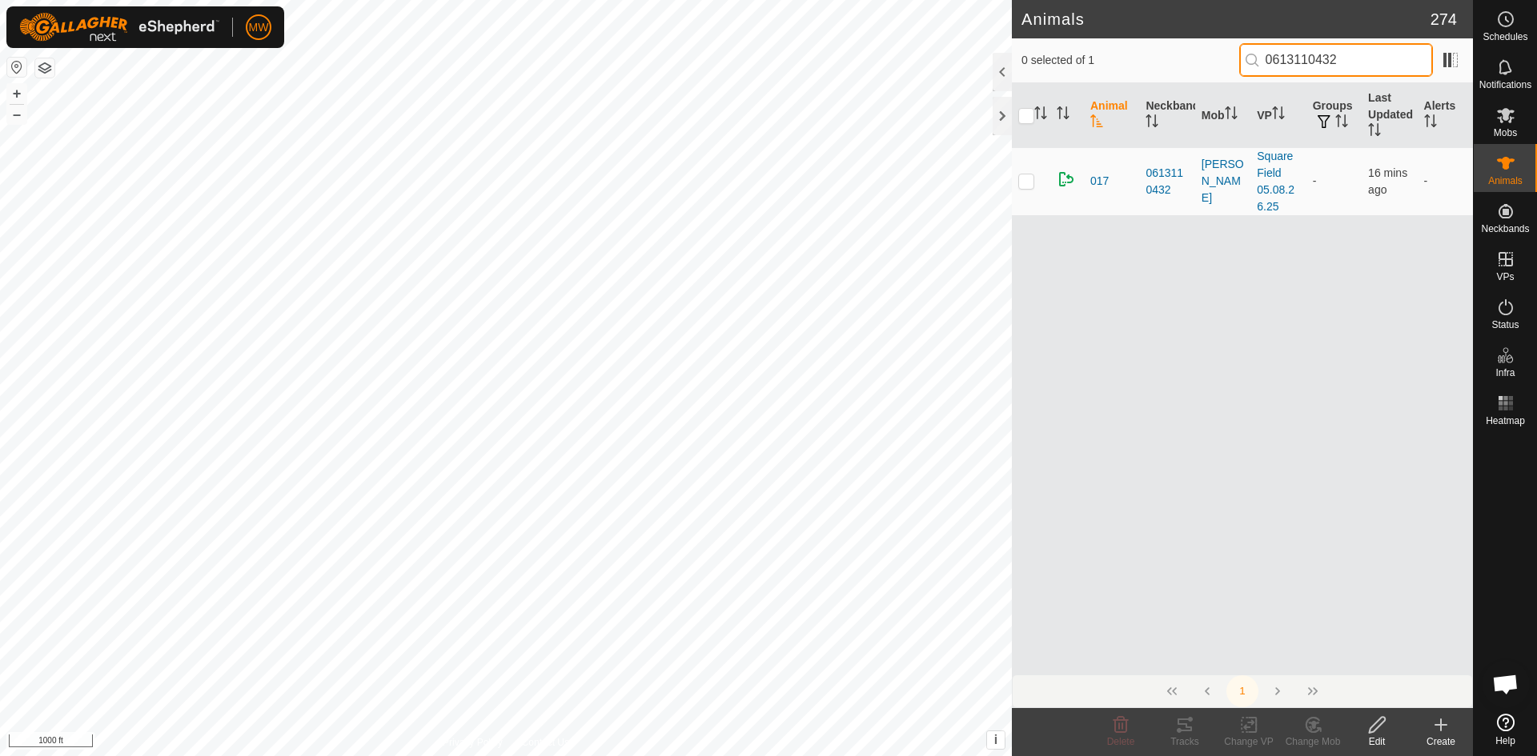
type input "0613110432"
